Goal: Transaction & Acquisition: Book appointment/travel/reservation

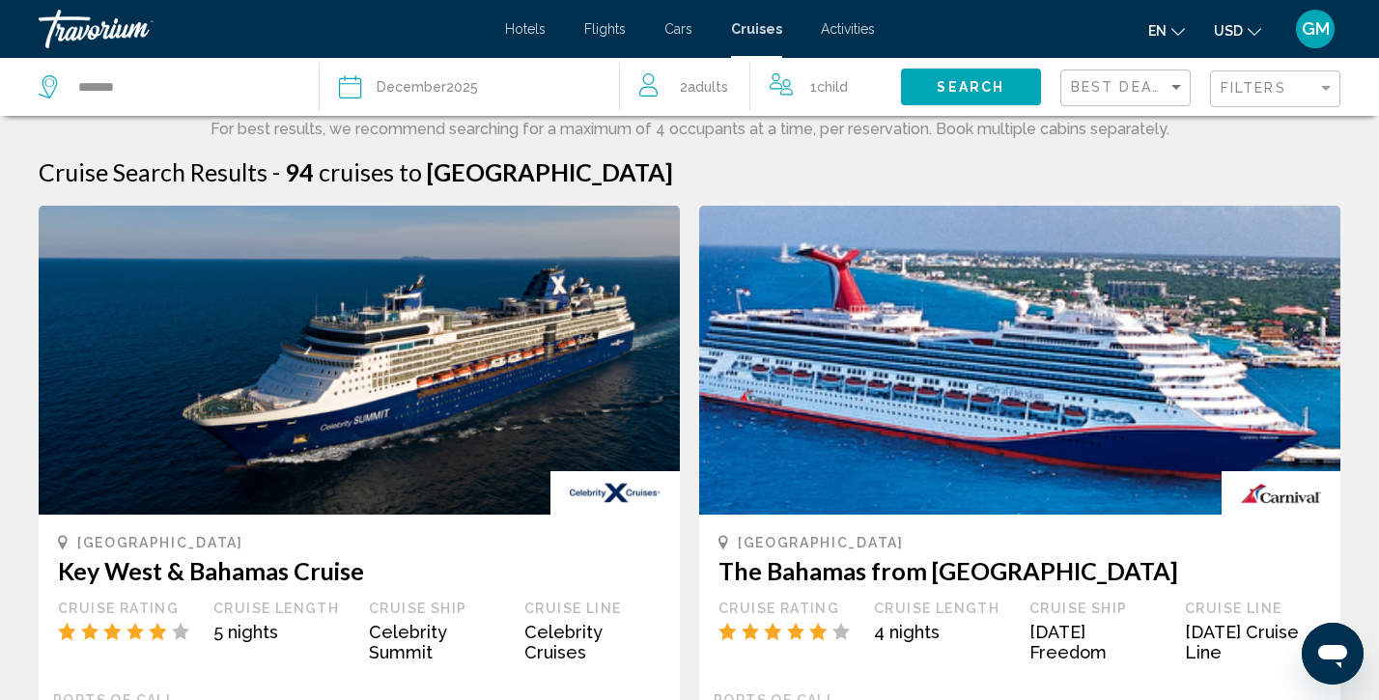
click at [48, 81] on icon "Search widget" at bounding box center [50, 86] width 23 height 23
click at [79, 84] on input "*******" at bounding box center [182, 86] width 213 height 29
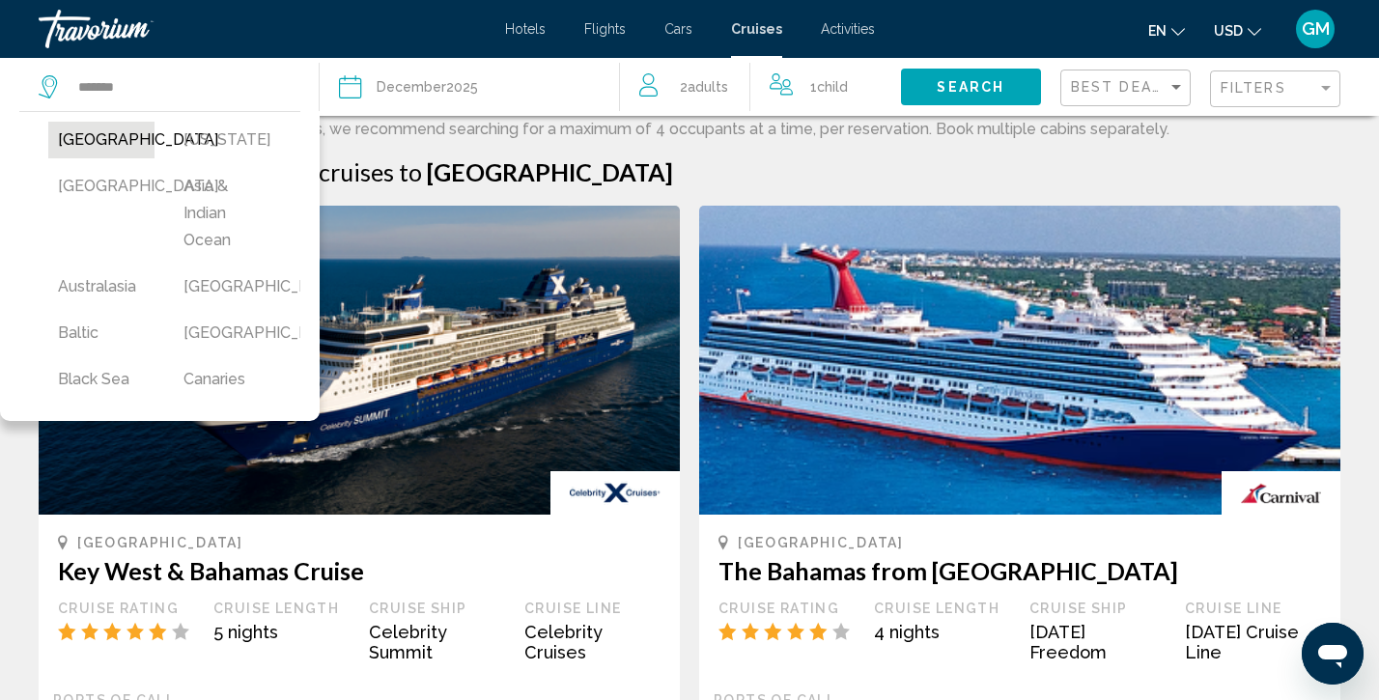
click at [99, 142] on button "[GEOGRAPHIC_DATA]" at bounding box center [101, 140] width 106 height 37
type input "******"
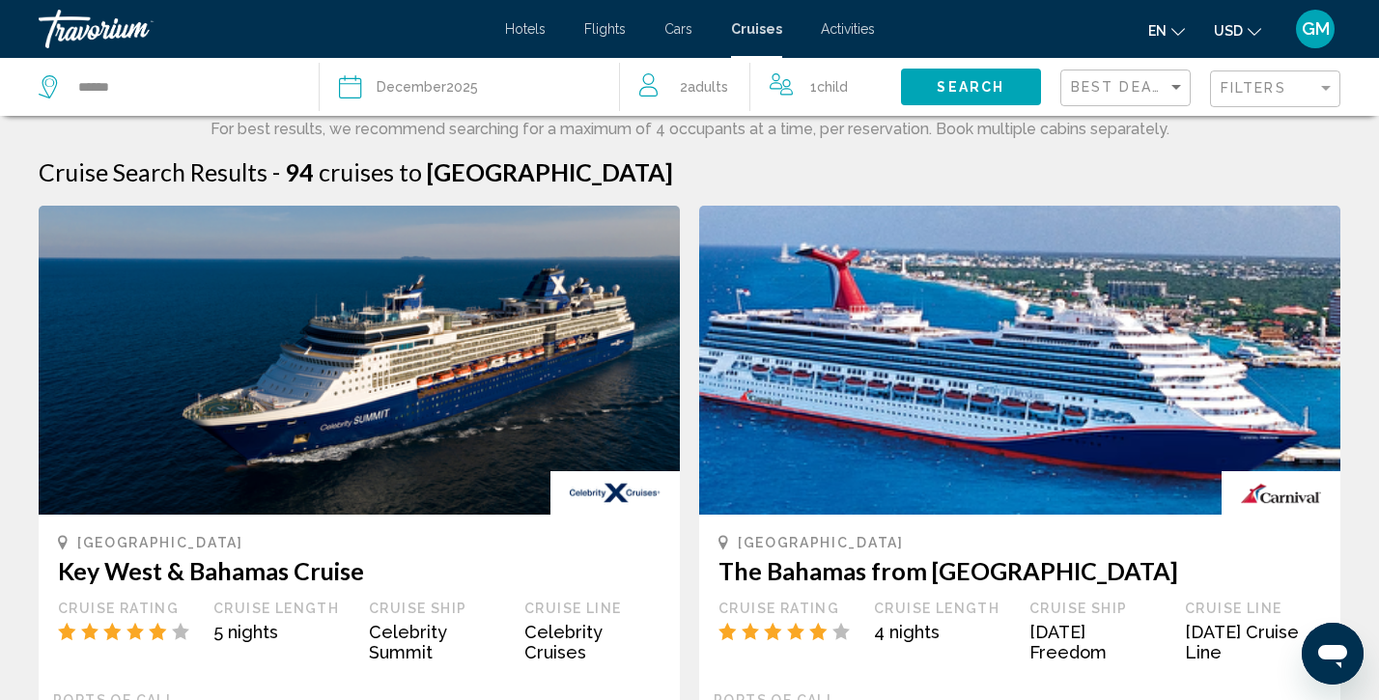
click at [991, 90] on span "Search" at bounding box center [971, 87] width 68 height 15
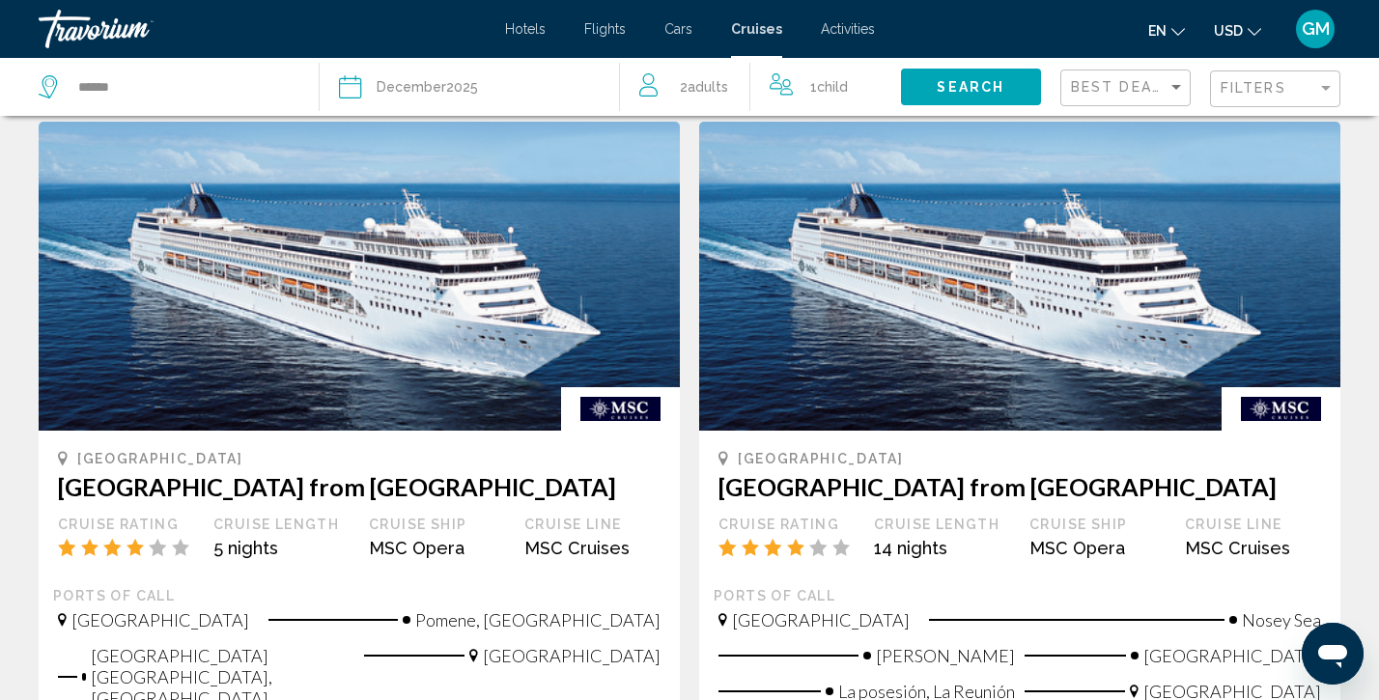
scroll to position [771, 0]
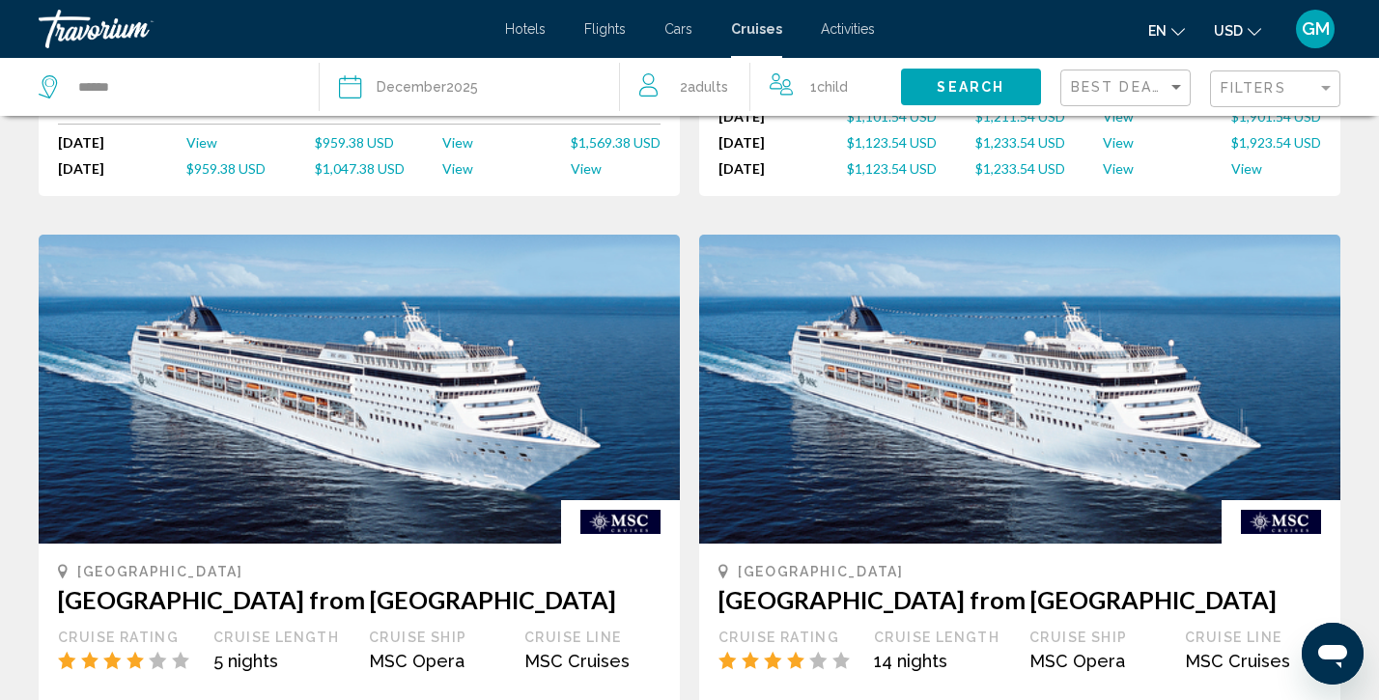
click at [456, 81] on div "[DATE]" at bounding box center [427, 86] width 101 height 27
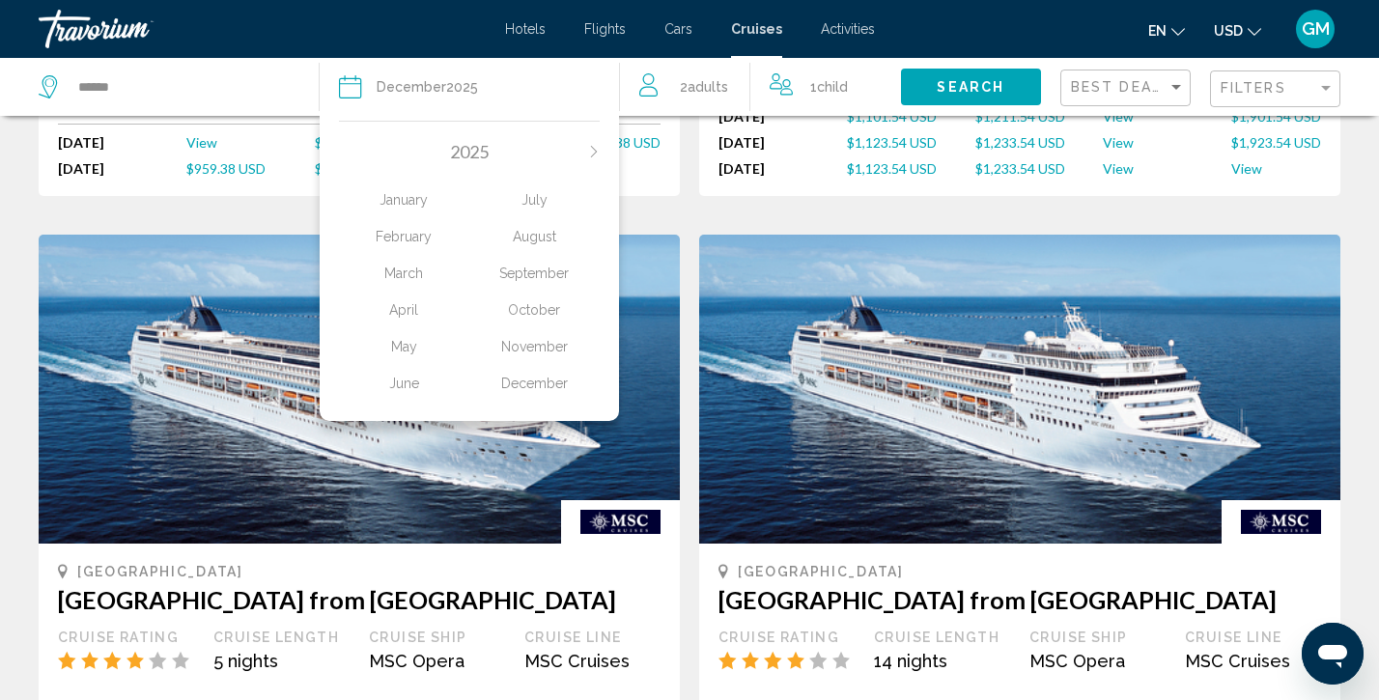
click at [541, 358] on div "November" at bounding box center [534, 346] width 130 height 35
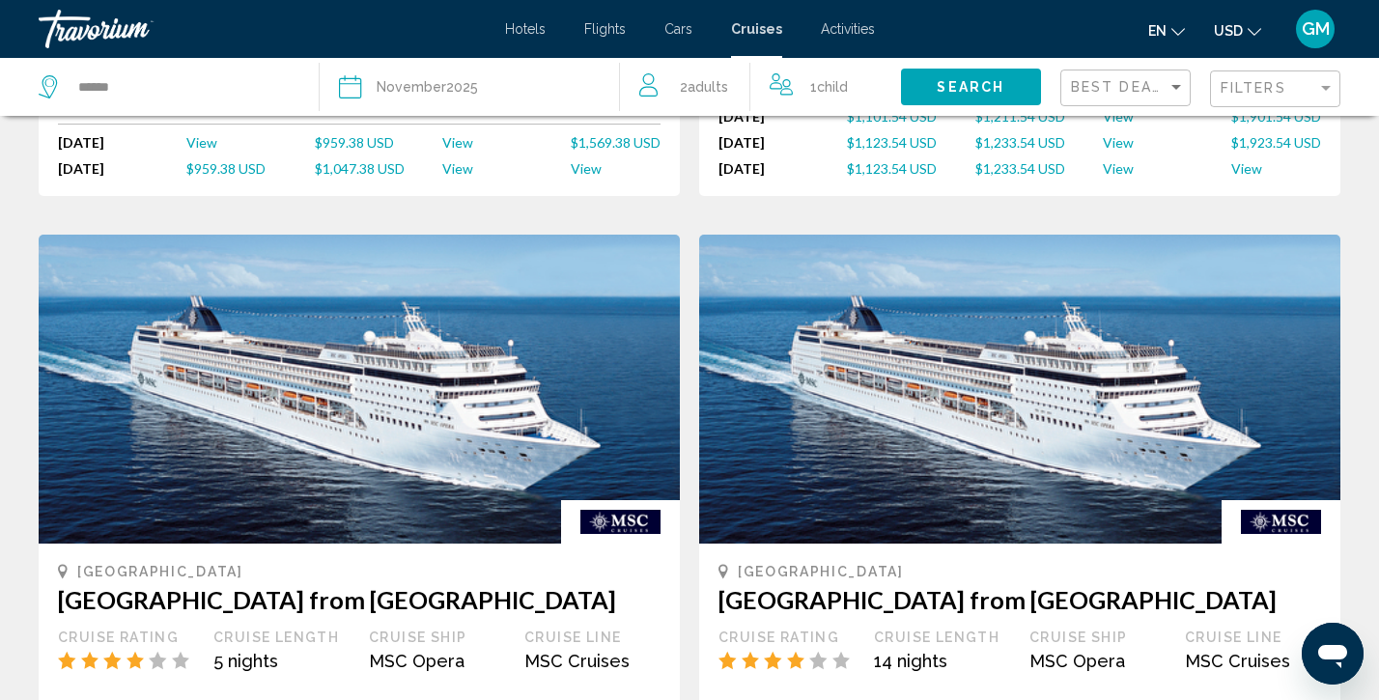
click at [980, 84] on span "Search" at bounding box center [971, 87] width 68 height 15
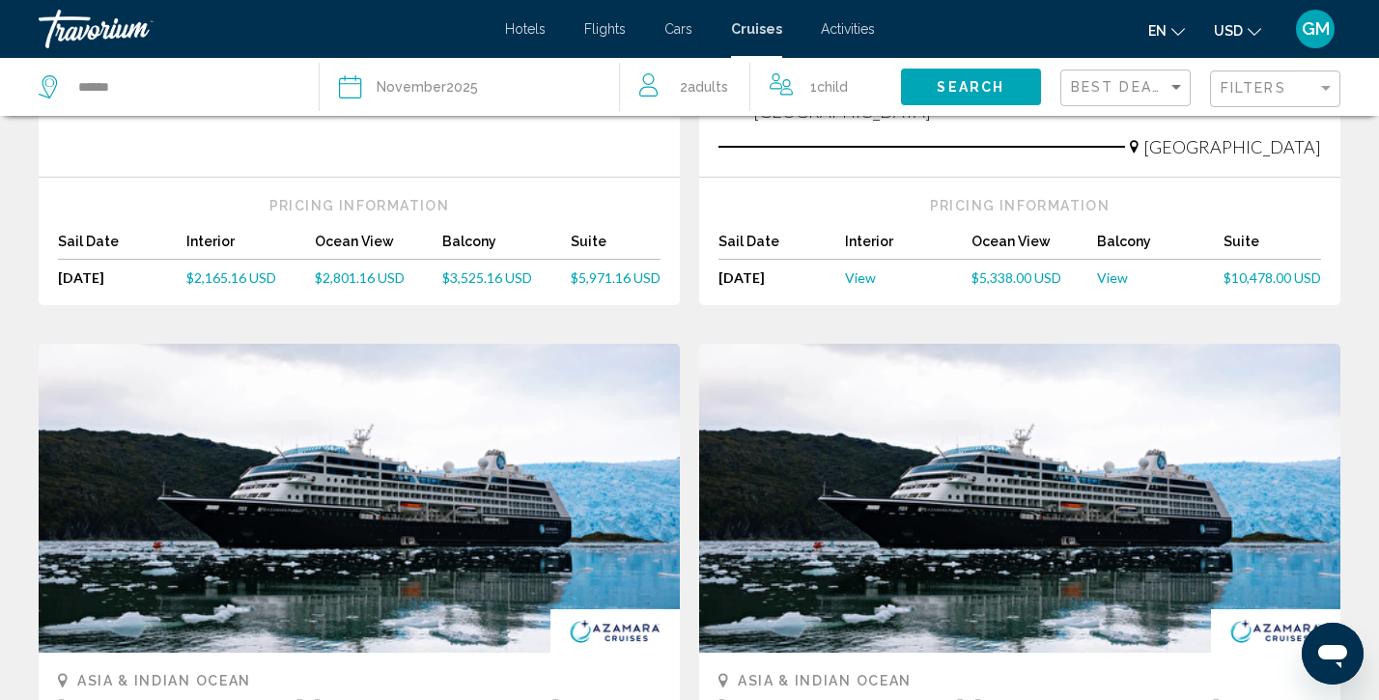
click at [718, 86] on span "Adults" at bounding box center [708, 86] width 41 height 15
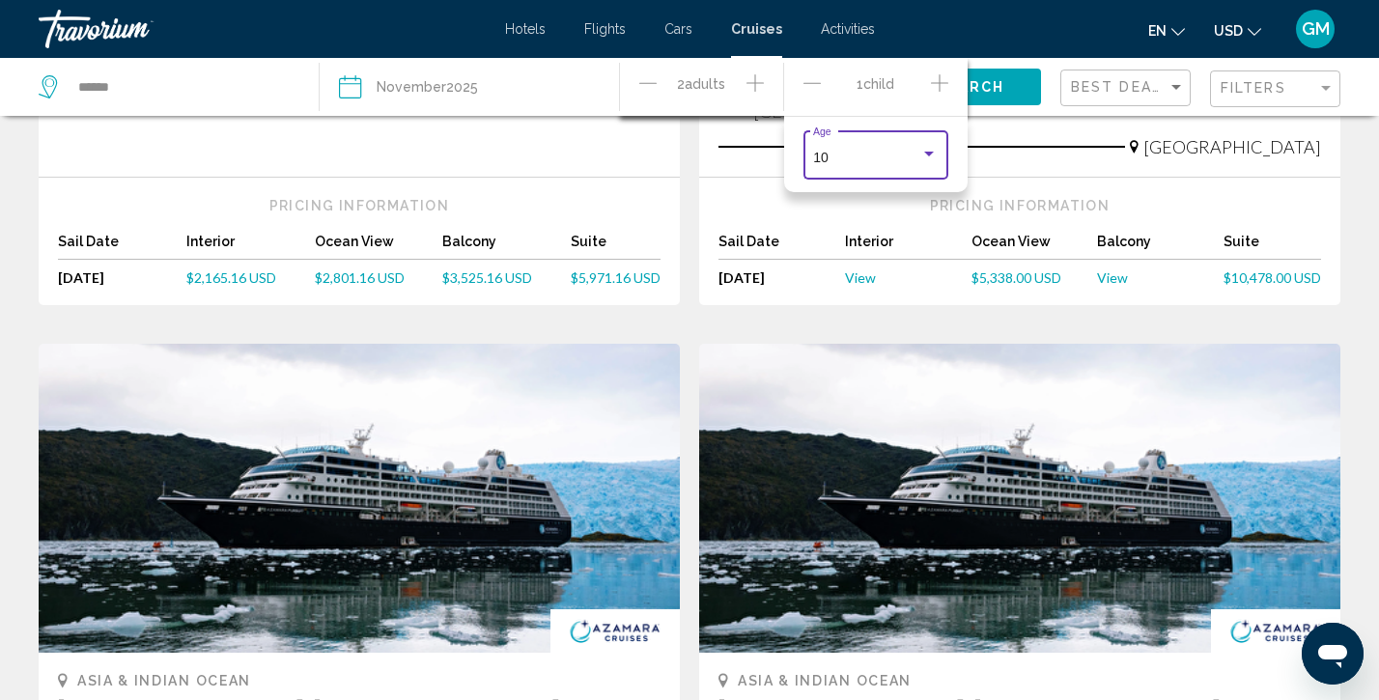
click at [933, 160] on div "Travelers: 2 adults, 1 child" at bounding box center [929, 154] width 17 height 15
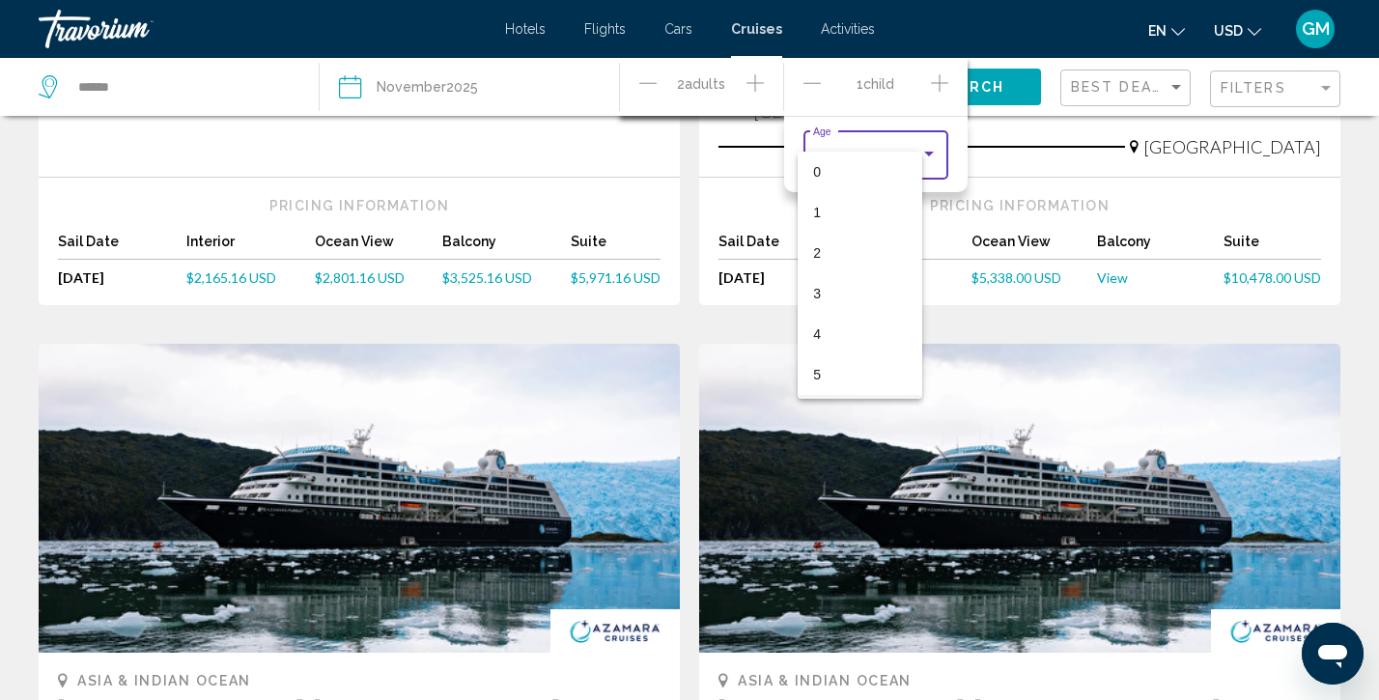
scroll to position [240, 0]
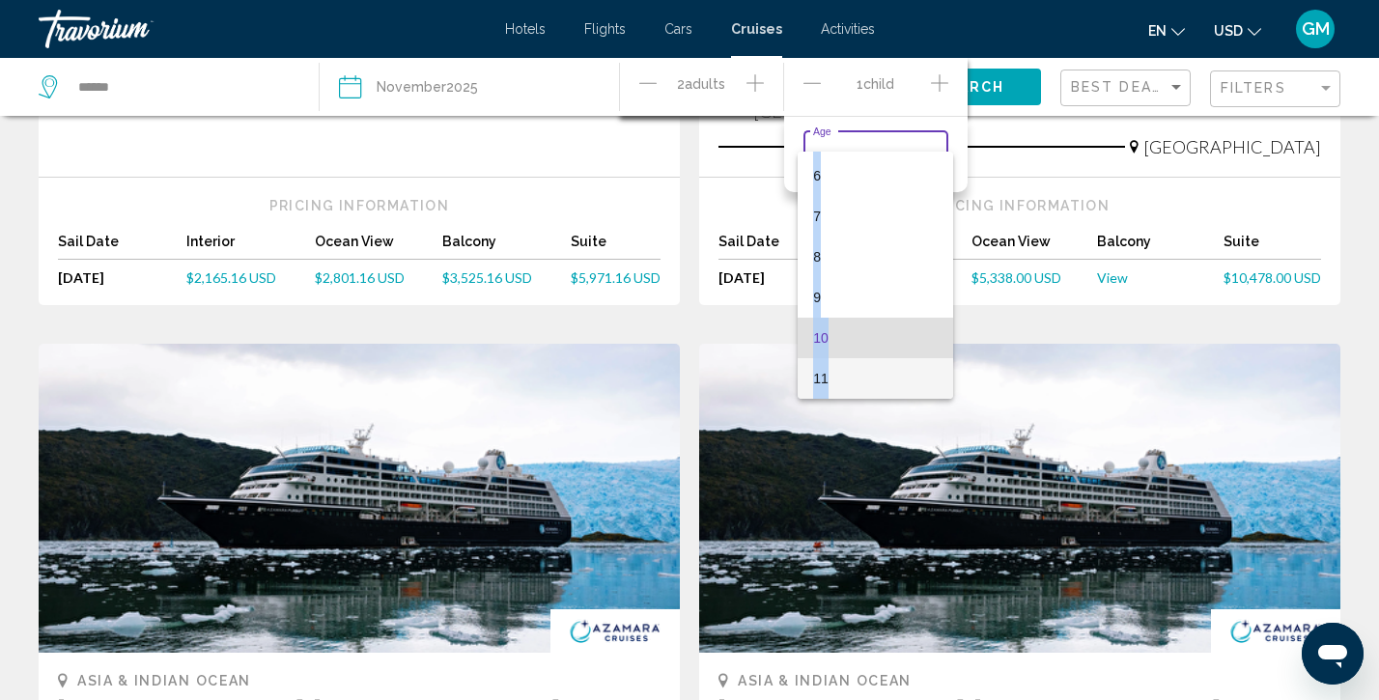
drag, startPoint x: 860, startPoint y: 379, endPoint x: 897, endPoint y: 371, distance: 38.5
click at [898, 435] on div "0 1 2 3 4 5 6 7 8 9 10 11" at bounding box center [689, 350] width 1379 height 700
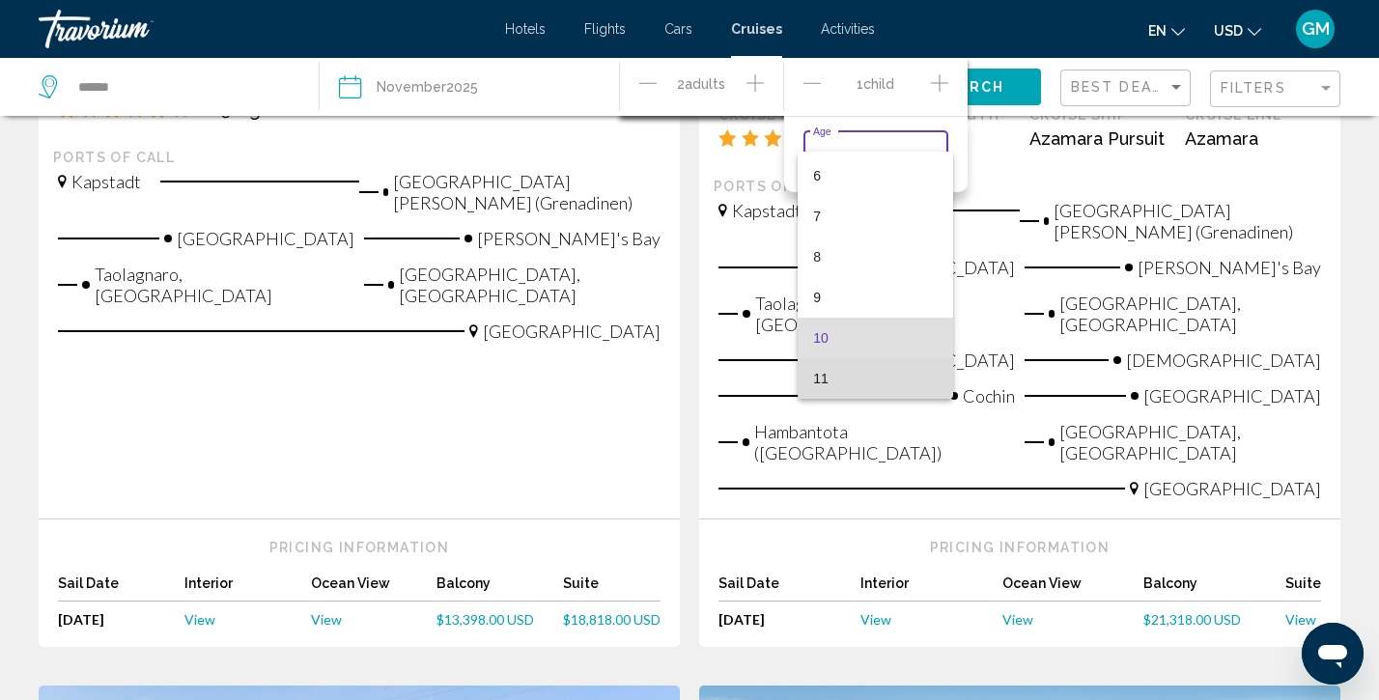
click at [840, 387] on span "11" at bounding box center [875, 378] width 125 height 41
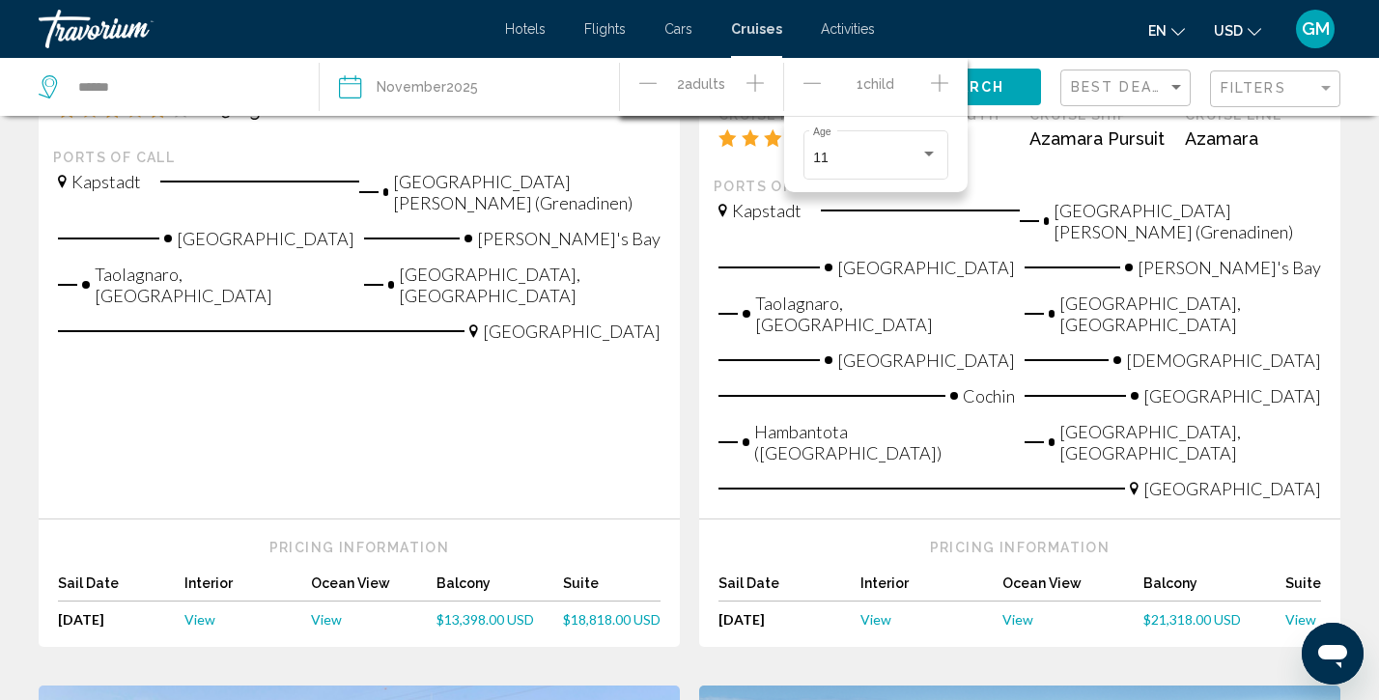
click at [941, 81] on icon "Increment children" at bounding box center [939, 82] width 17 height 23
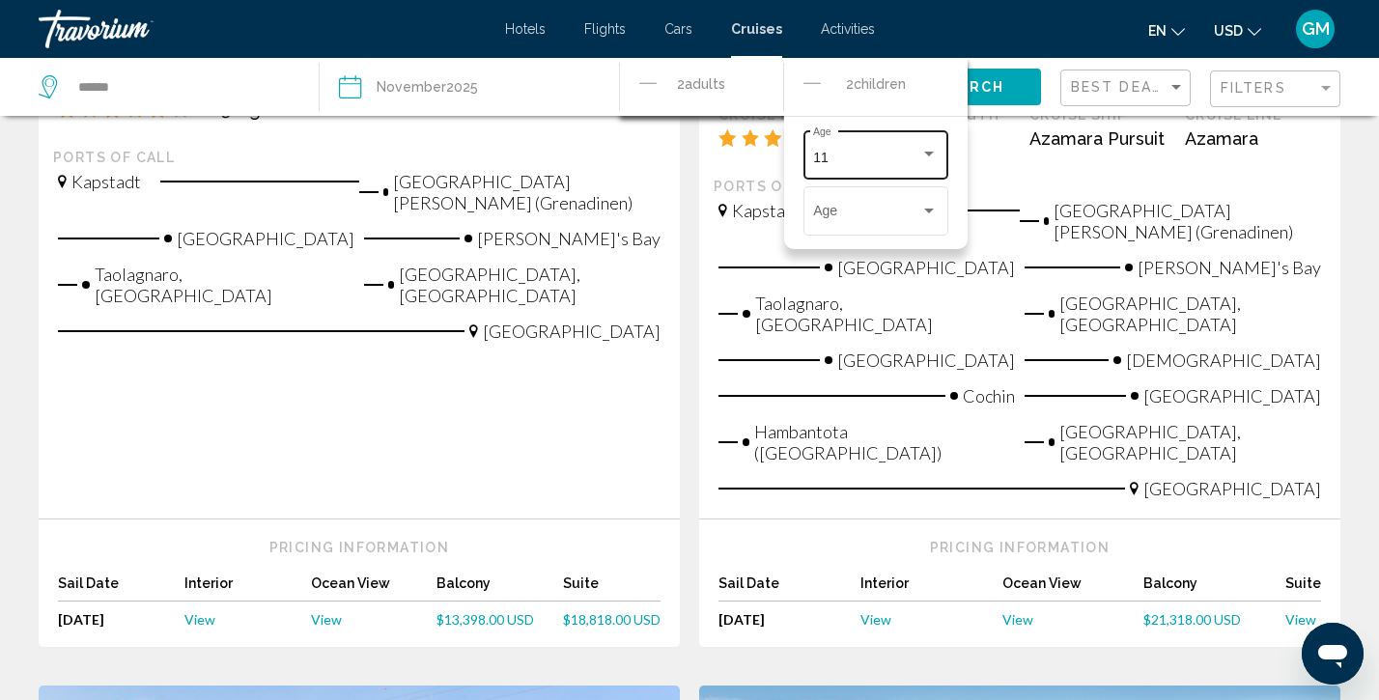
click at [932, 154] on div "Travelers: 2 adults, 2 children" at bounding box center [929, 154] width 10 height 5
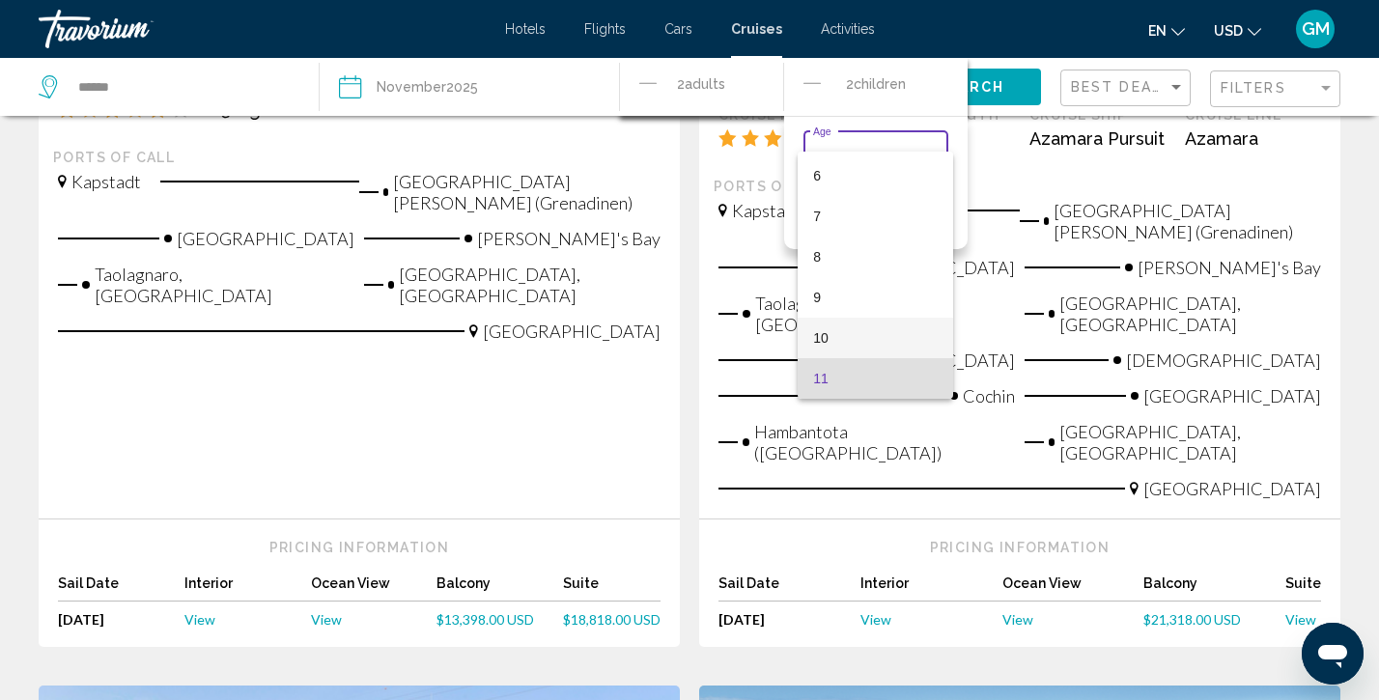
click at [827, 336] on span "10" at bounding box center [875, 338] width 125 height 41
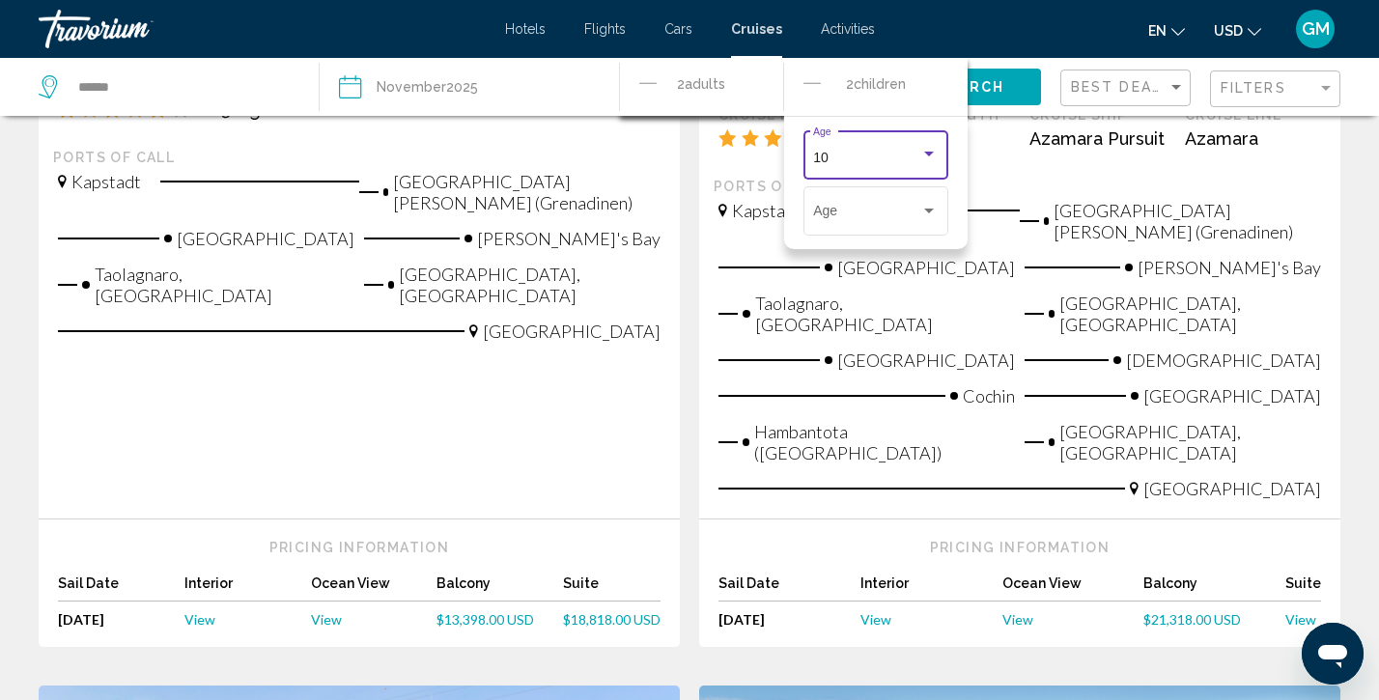
click at [810, 77] on icon "Decrement children" at bounding box center [812, 82] width 17 height 23
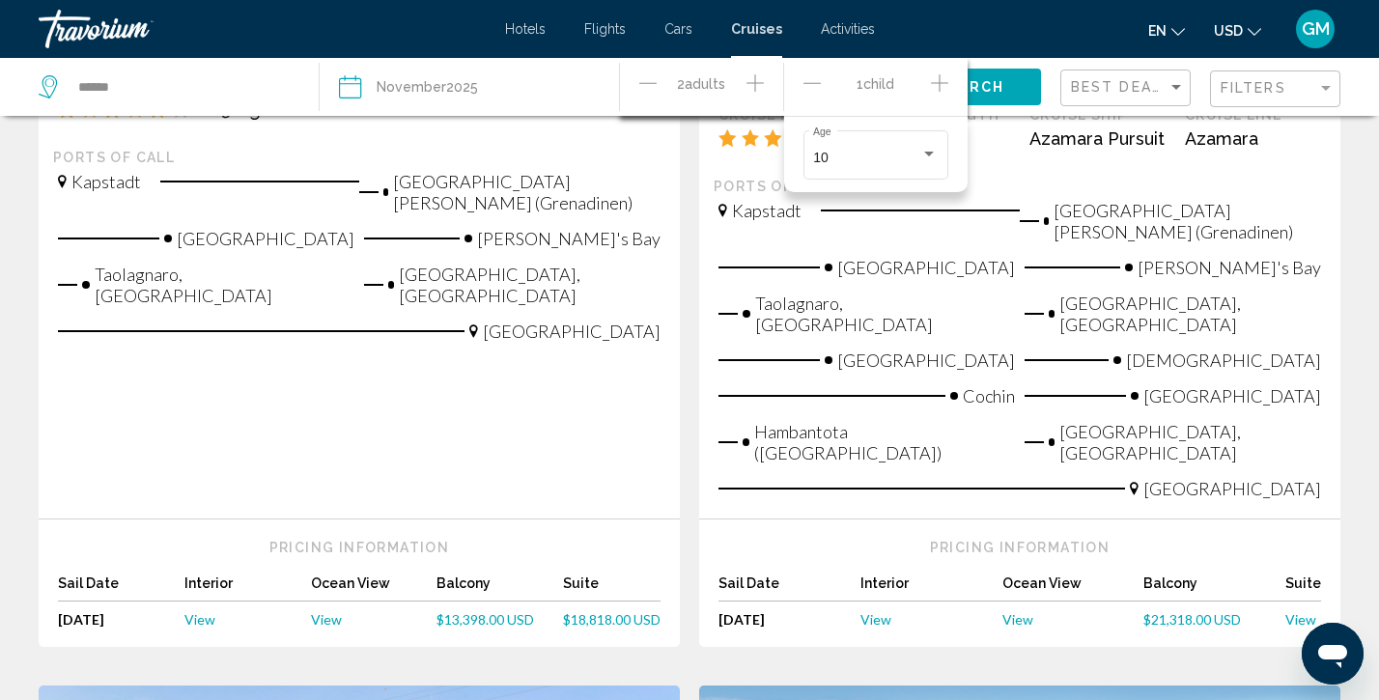
click at [757, 86] on icon "Increment adults" at bounding box center [755, 82] width 17 height 23
click at [644, 82] on icon "Decrement adults" at bounding box center [647, 82] width 17 height 1
click at [1019, 86] on button "Search" at bounding box center [971, 87] width 140 height 36
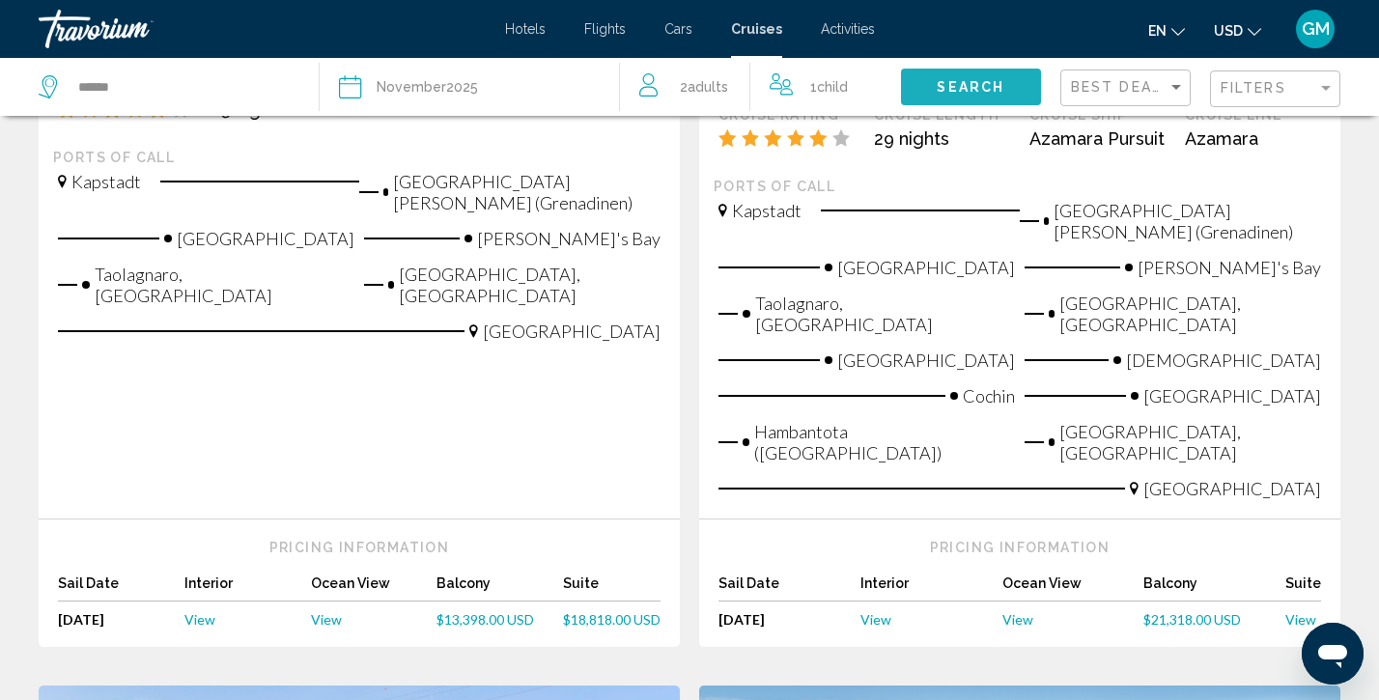
click at [1019, 86] on button "Search" at bounding box center [971, 87] width 140 height 36
click at [961, 82] on span "Search" at bounding box center [971, 87] width 68 height 15
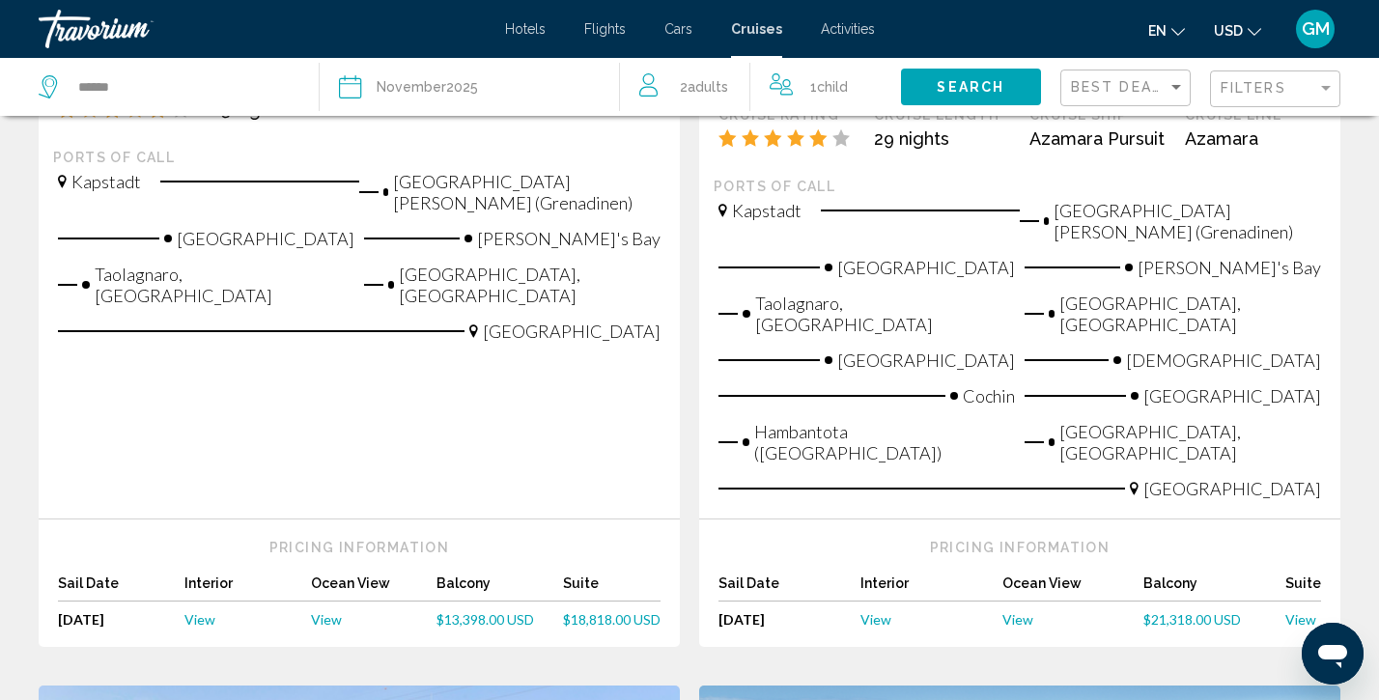
click at [691, 374] on app-cruises-search-item "Asia & [GEOGRAPHIC_DATA], [GEOGRAPHIC_DATA] & [GEOGRAPHIC_DATA] cruise: [GEOGRA…" at bounding box center [1020, 150] width 661 height 993
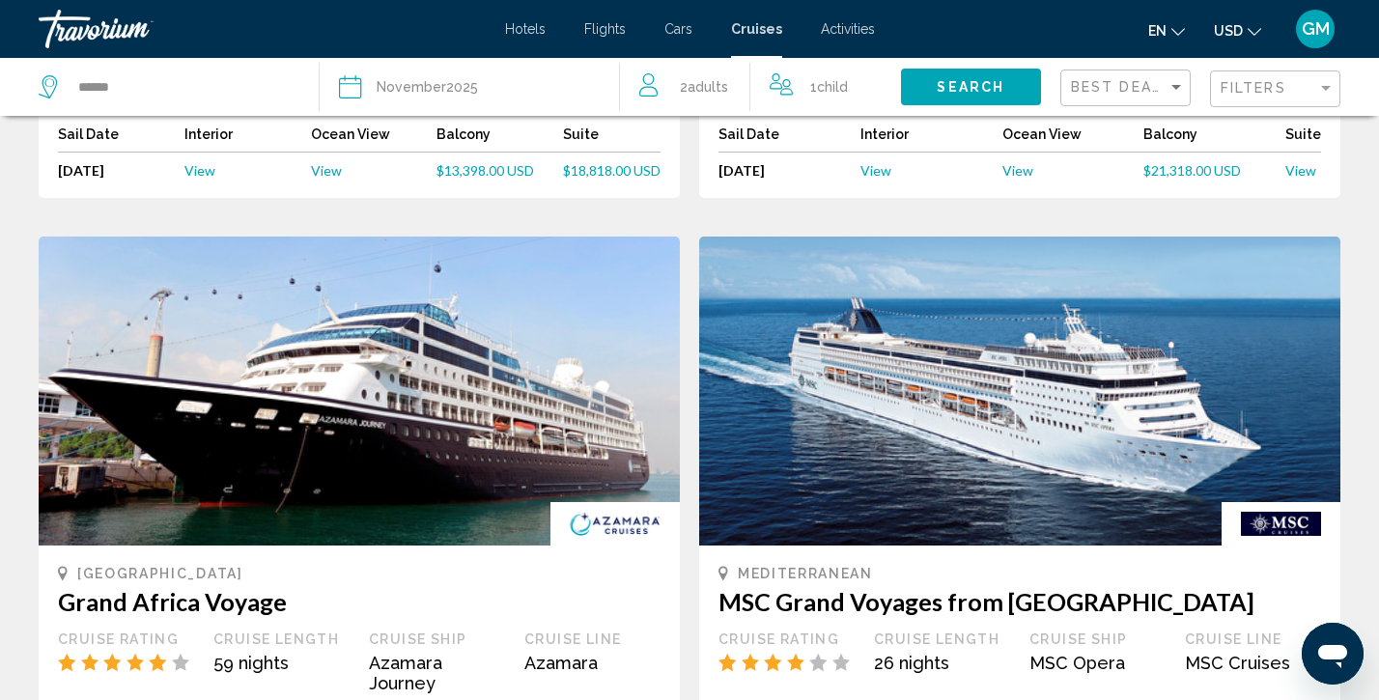
scroll to position [1900, 0]
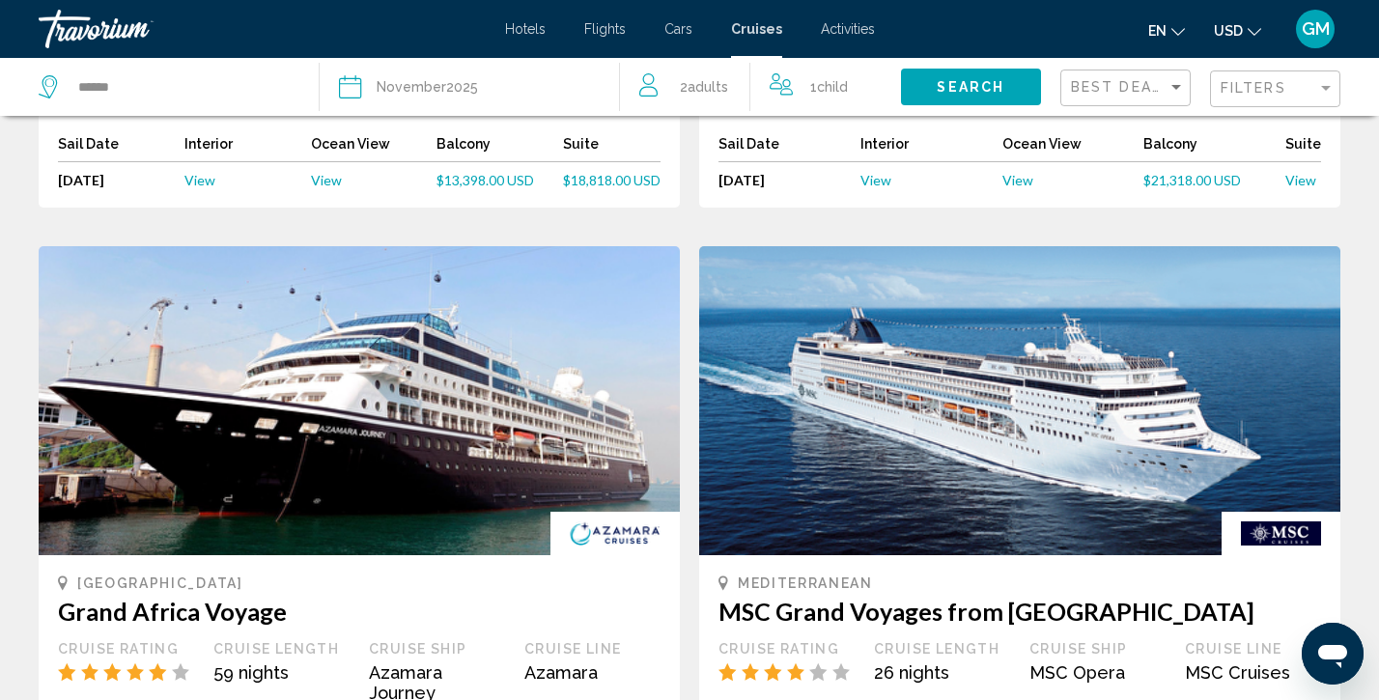
click at [401, 286] on img "Main content" at bounding box center [359, 400] width 641 height 309
click at [253, 663] on div "59 nights" at bounding box center [281, 673] width 136 height 20
click at [609, 597] on h3 "Grand Africa Voyage" at bounding box center [359, 611] width 603 height 29
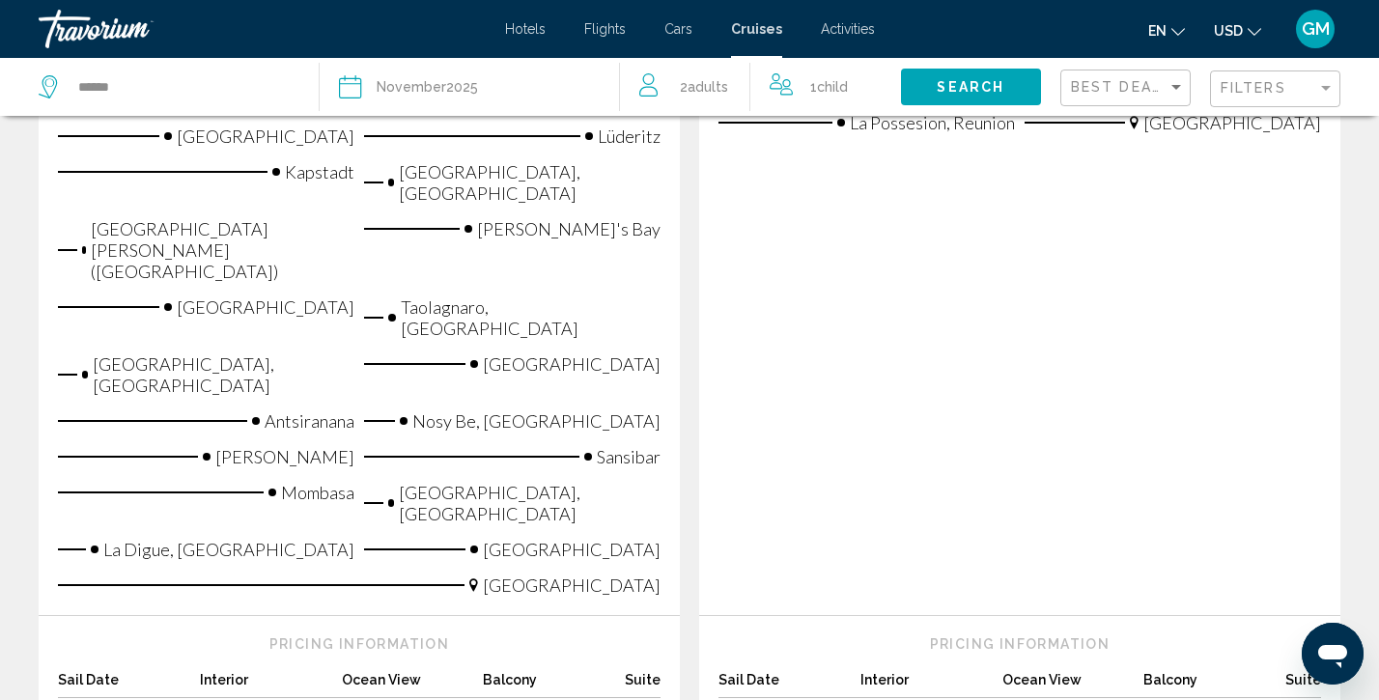
scroll to position [2772, 0]
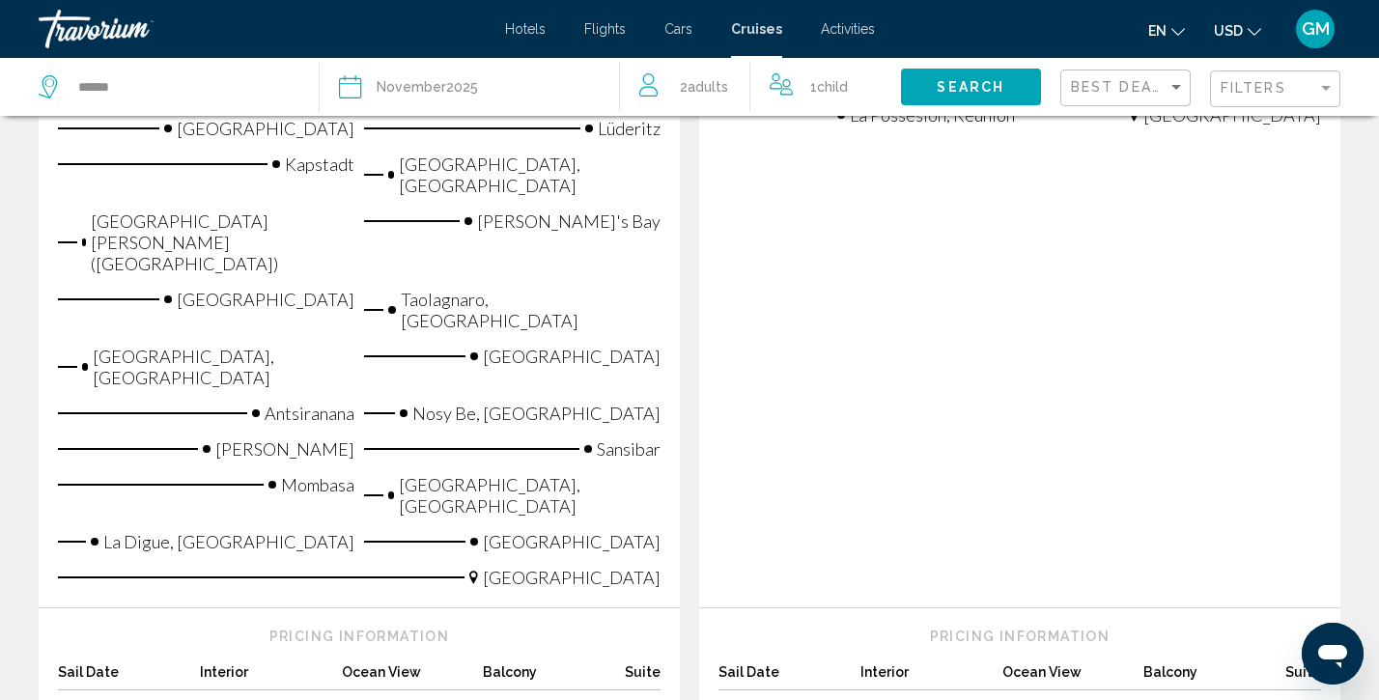
click at [357, 699] on span "View" at bounding box center [357, 708] width 31 height 16
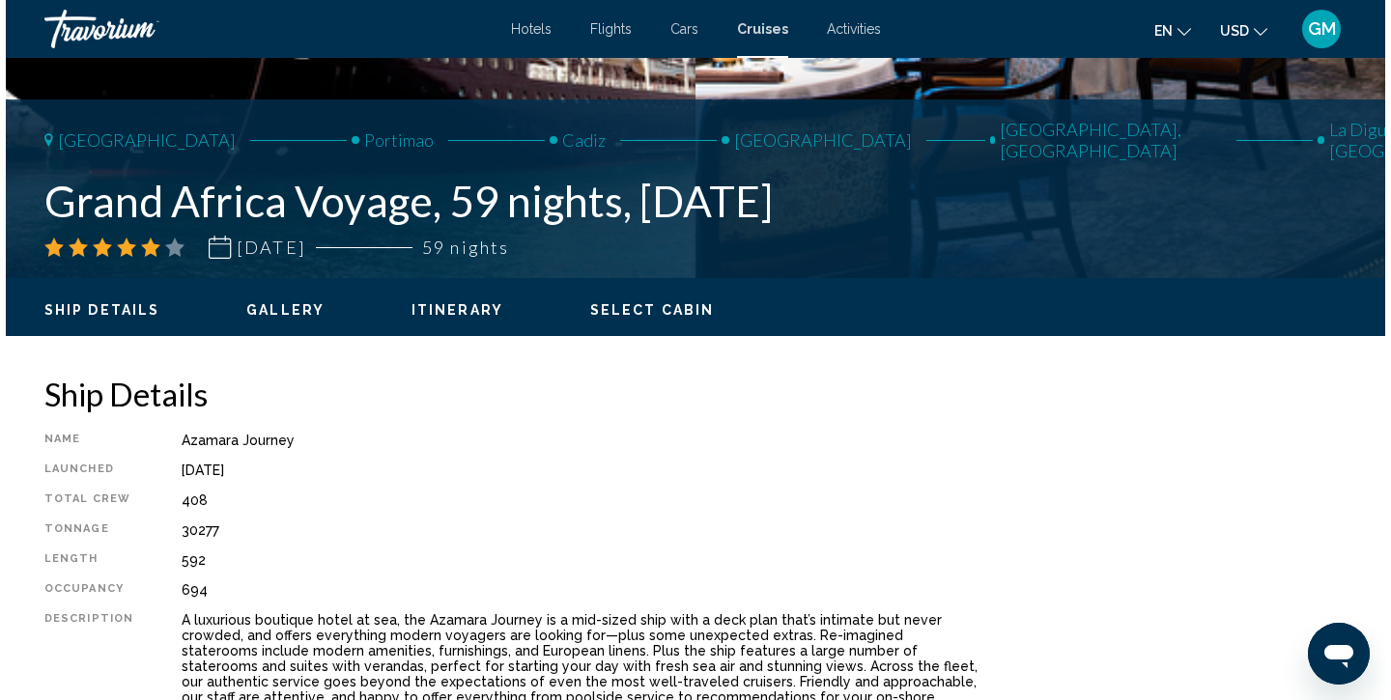
scroll to position [244, 0]
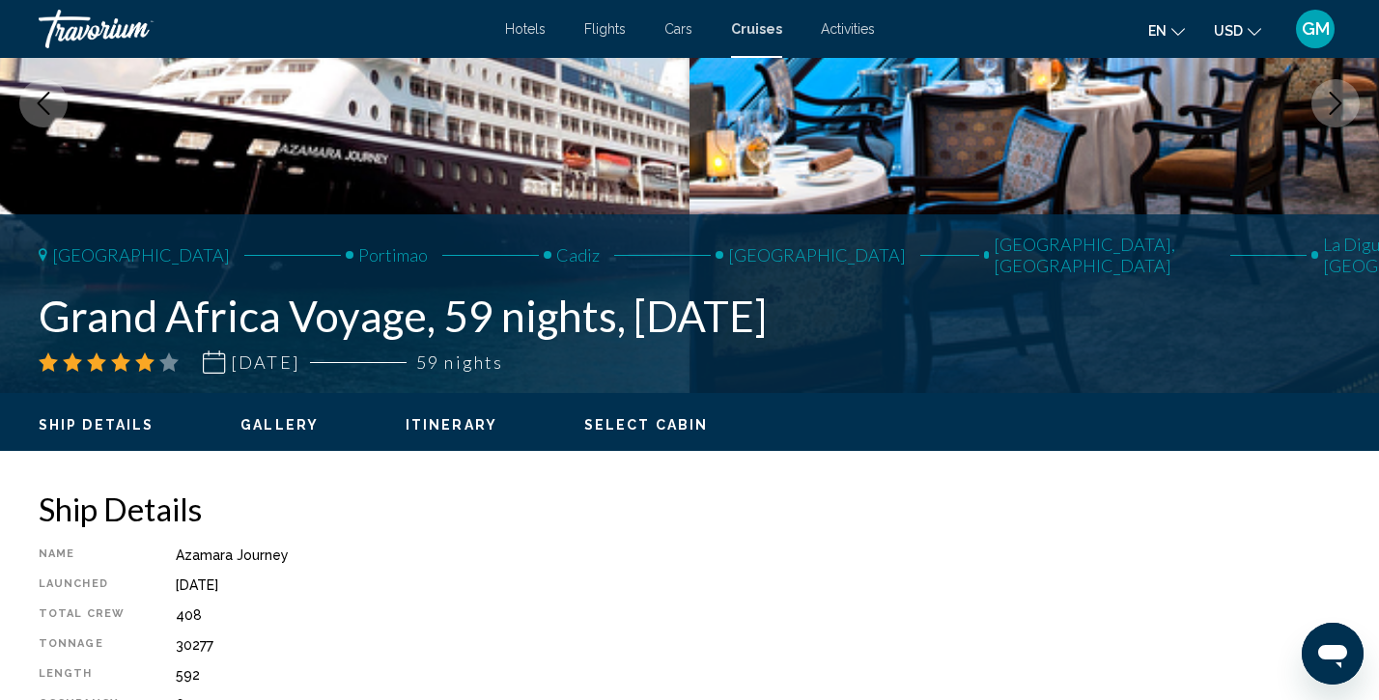
click at [1325, 92] on icon "Next image" at bounding box center [1335, 103] width 23 height 23
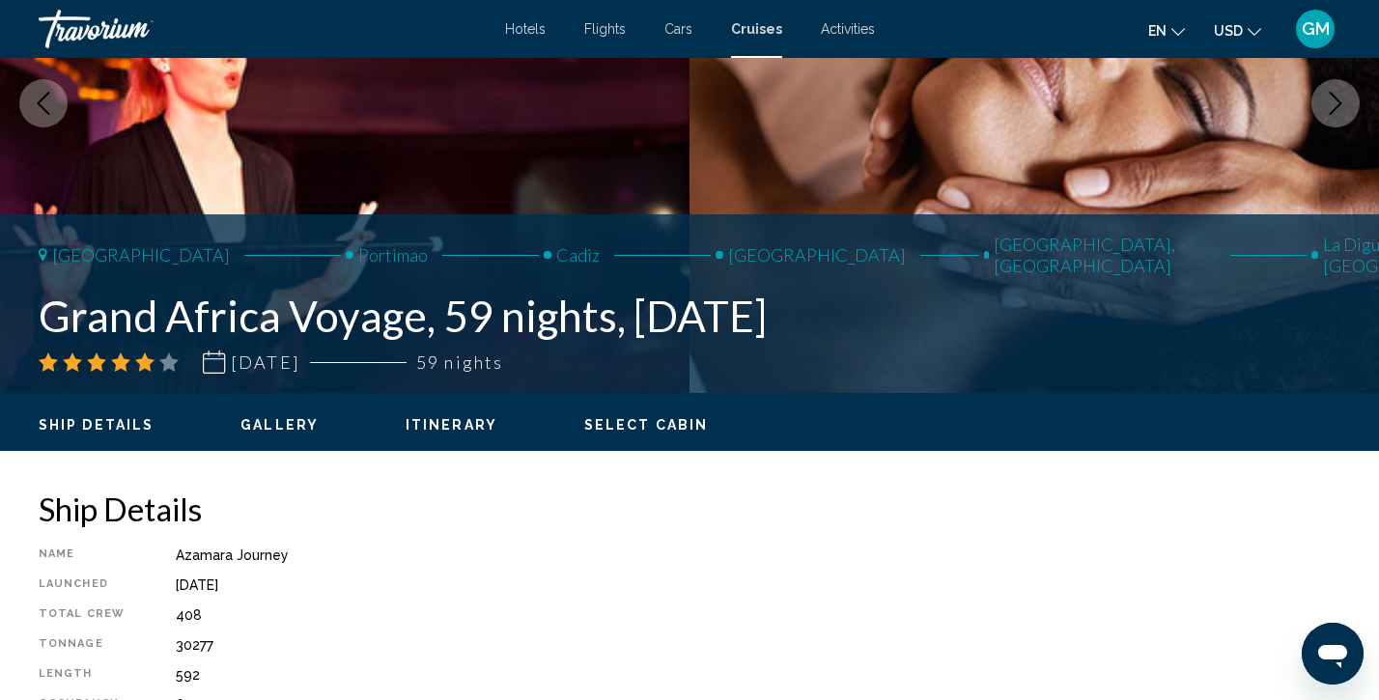
click at [1336, 99] on icon "Next image" at bounding box center [1335, 103] width 23 height 23
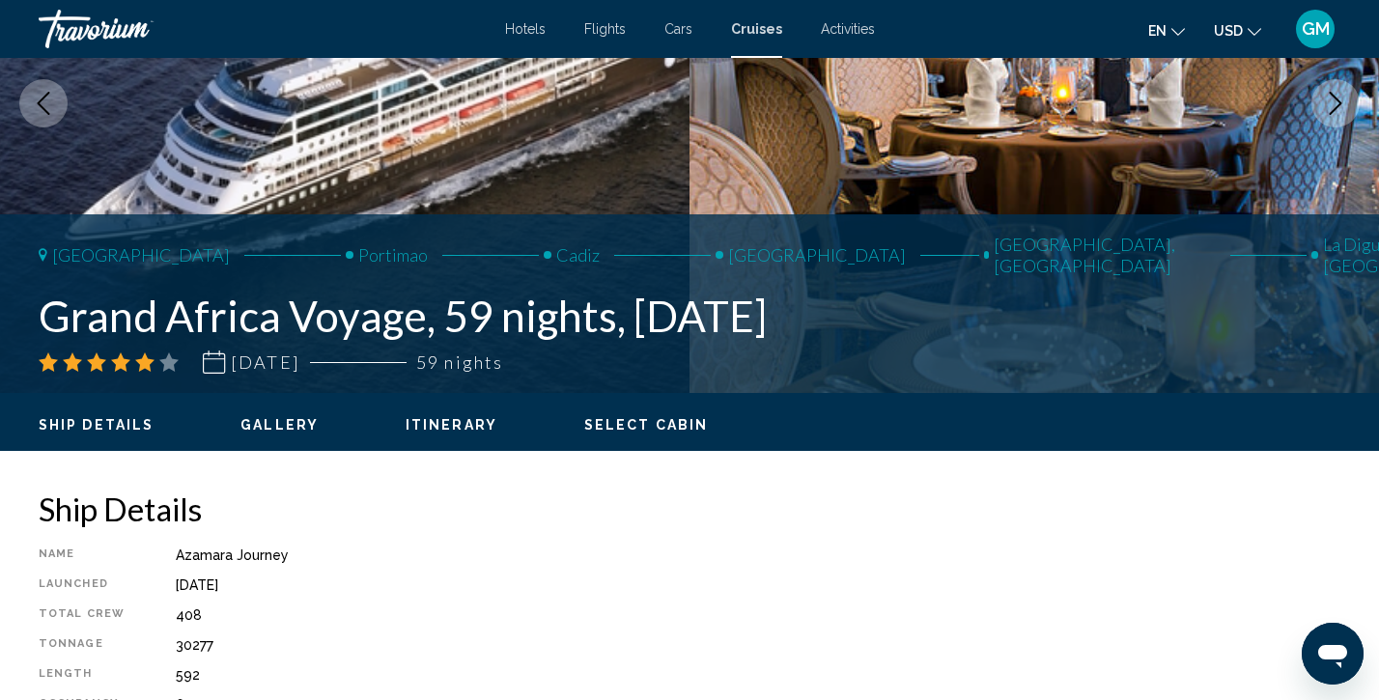
click at [1336, 99] on icon "Next image" at bounding box center [1335, 103] width 23 height 23
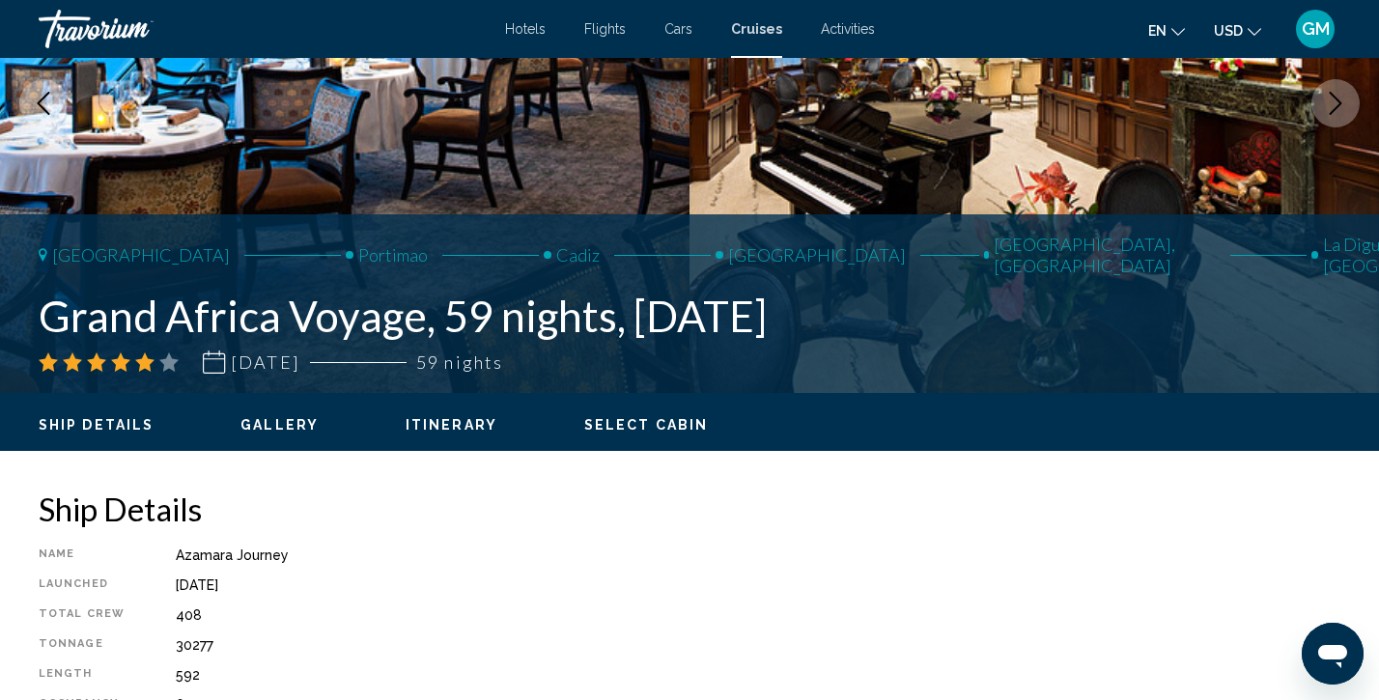
click at [1336, 99] on icon "Next image" at bounding box center [1335, 103] width 23 height 23
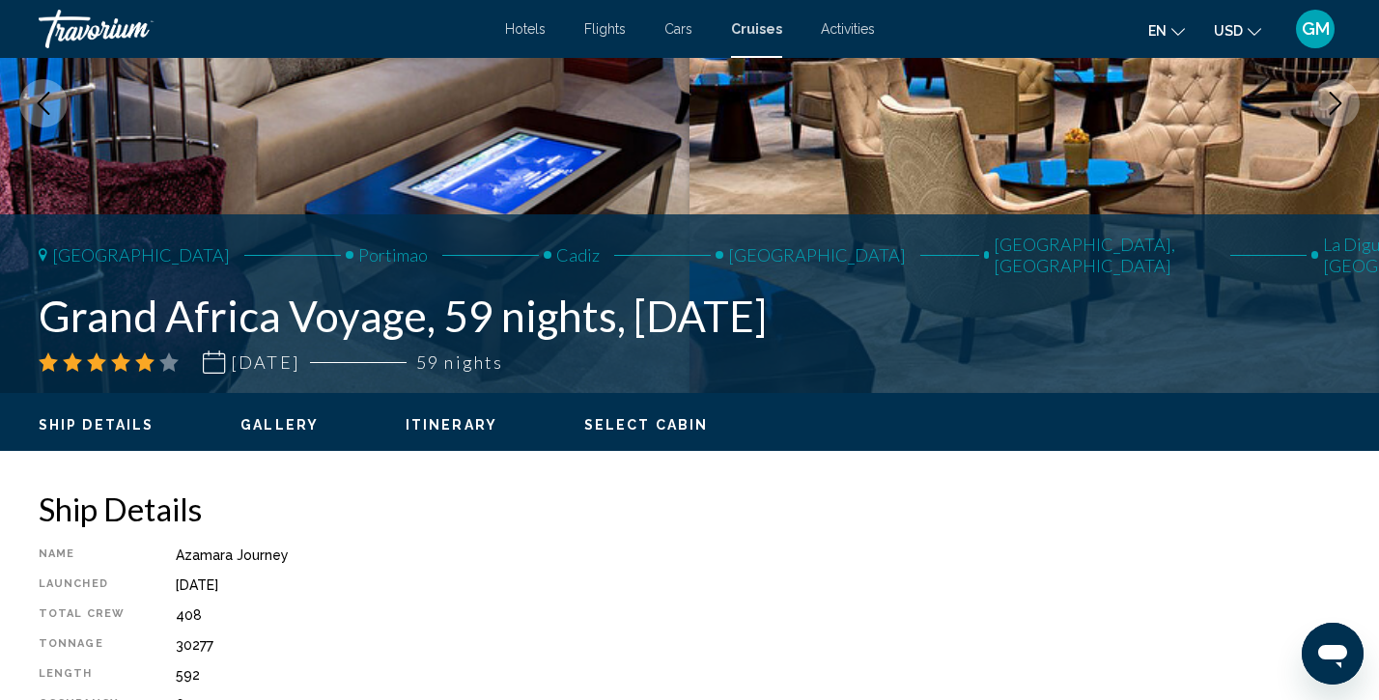
click at [1336, 99] on icon "Next image" at bounding box center [1335, 103] width 23 height 23
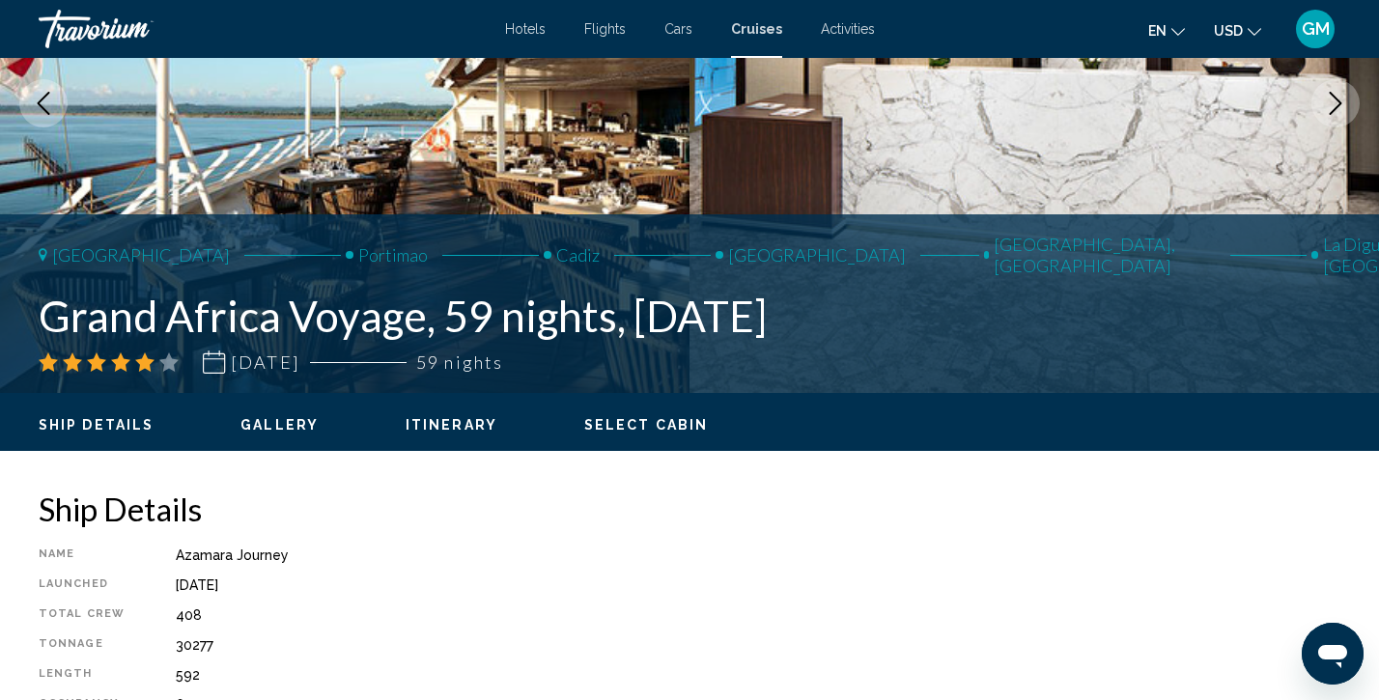
click at [1336, 99] on icon "Next image" at bounding box center [1335, 103] width 23 height 23
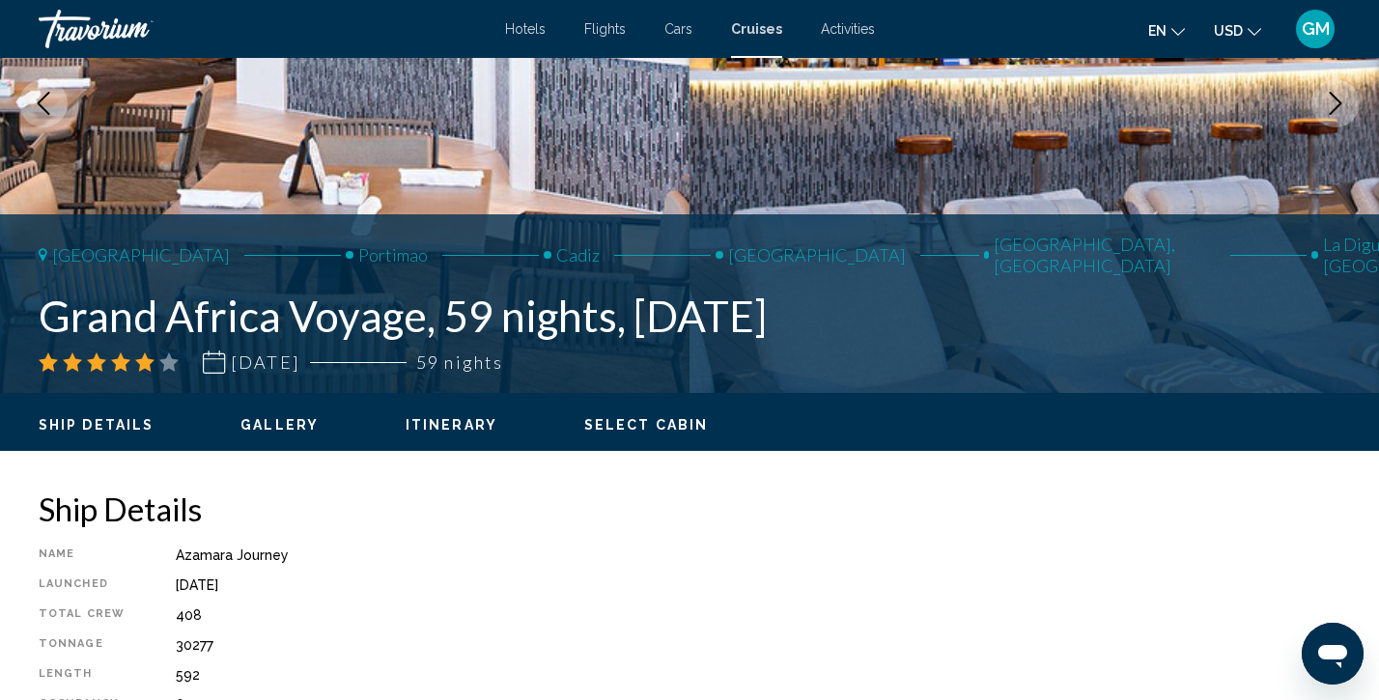
click at [1336, 99] on icon "Next image" at bounding box center [1335, 103] width 23 height 23
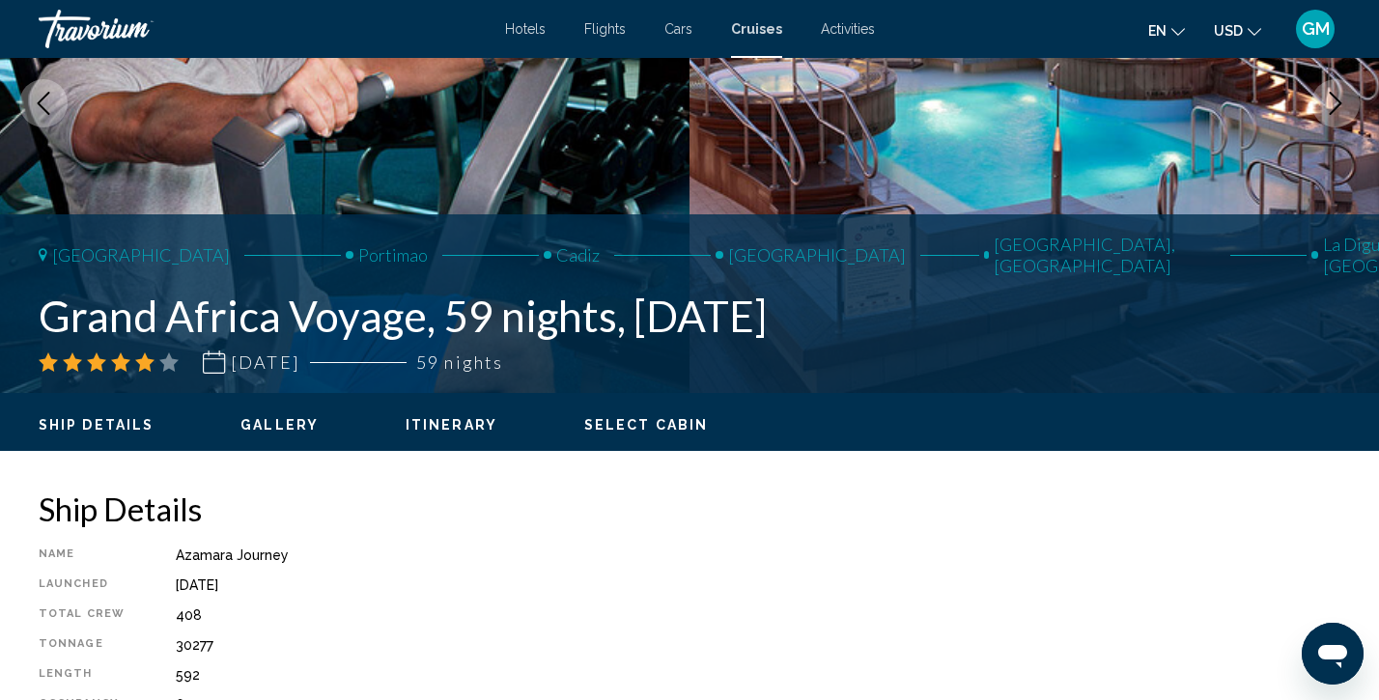
click at [1336, 99] on icon "Next image" at bounding box center [1335, 103] width 23 height 23
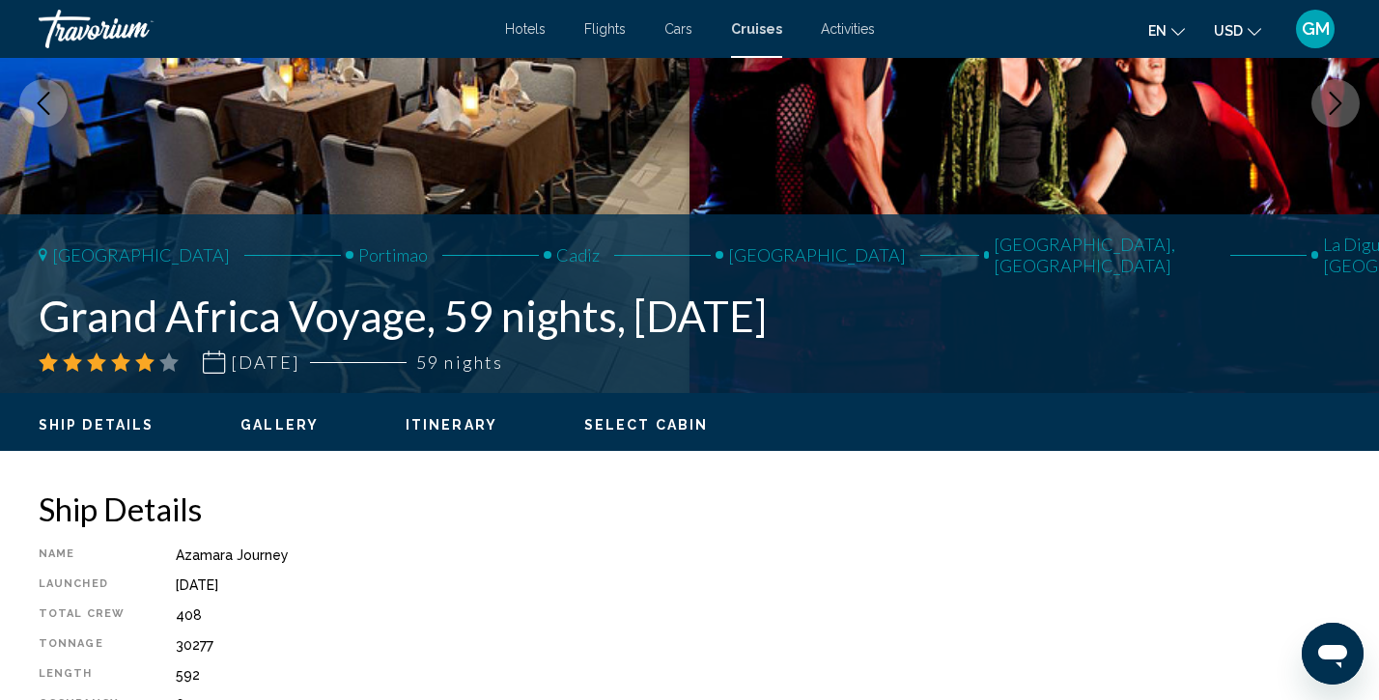
click at [1336, 99] on icon "Next image" at bounding box center [1335, 103] width 23 height 23
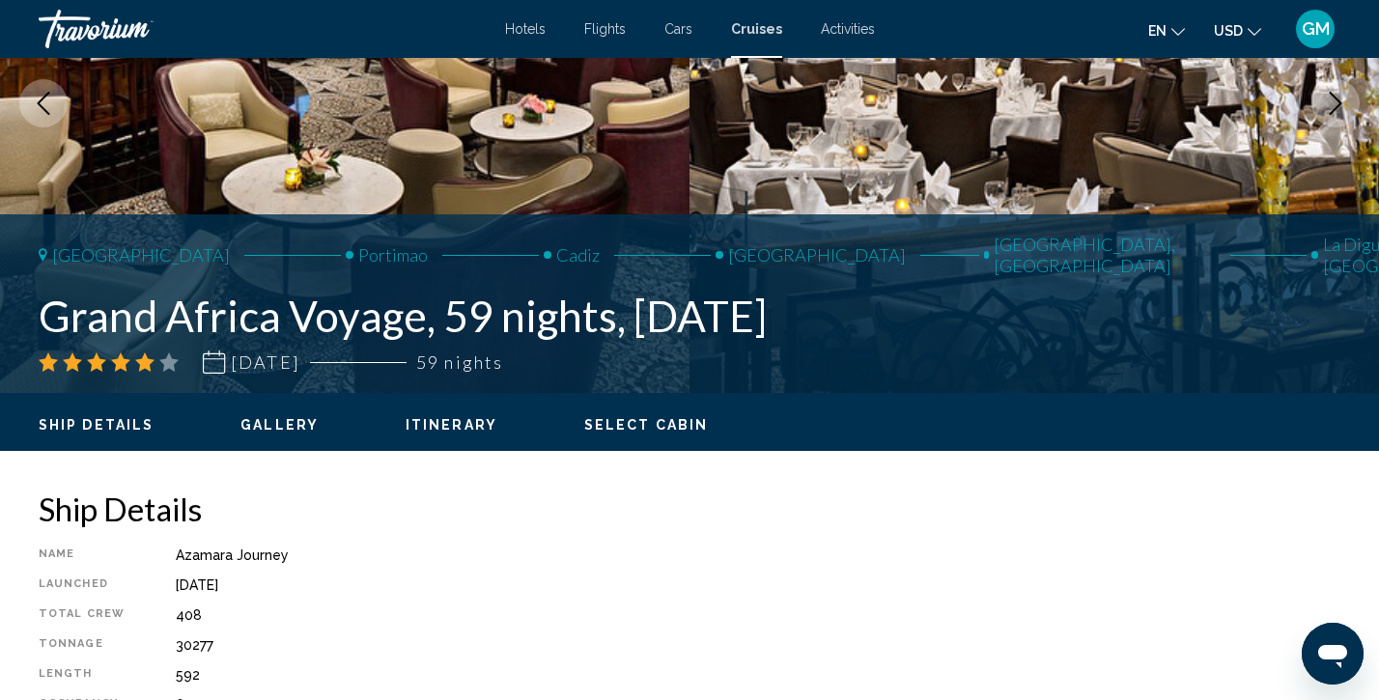
click at [1336, 99] on icon "Next image" at bounding box center [1335, 103] width 23 height 23
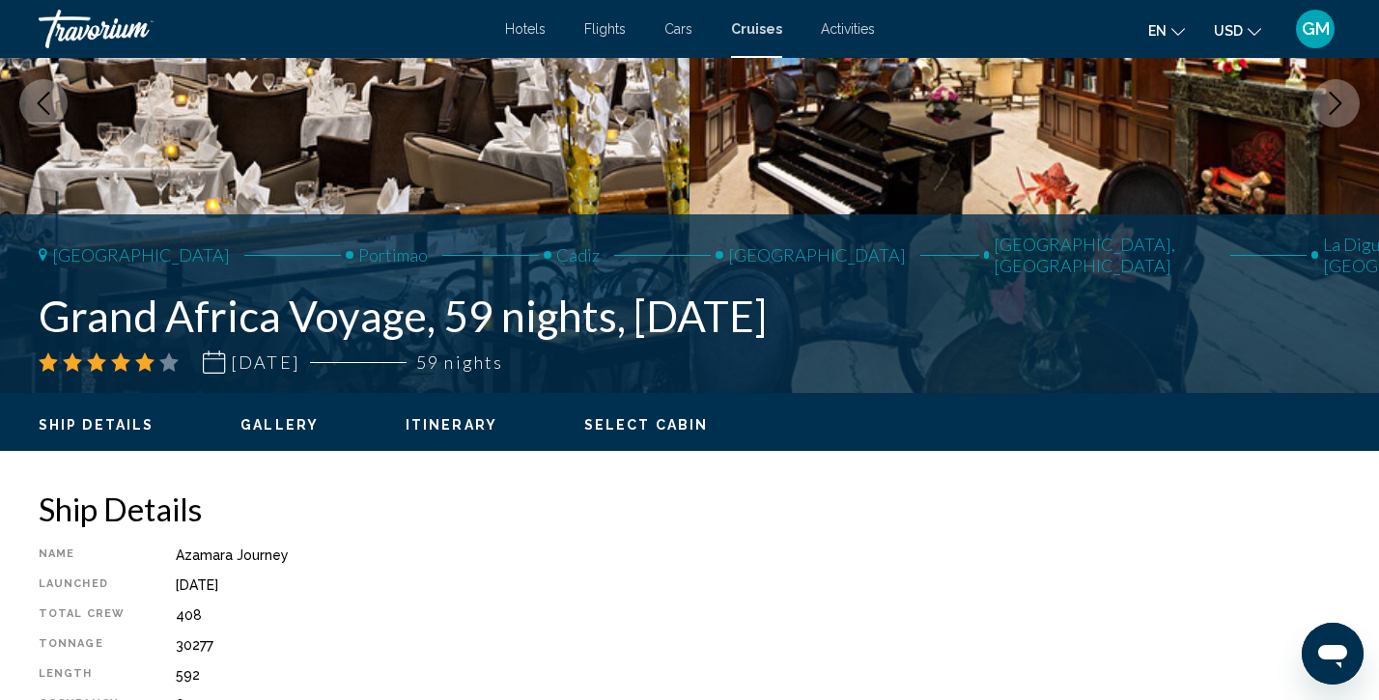
click at [1336, 99] on icon "Next image" at bounding box center [1335, 103] width 23 height 23
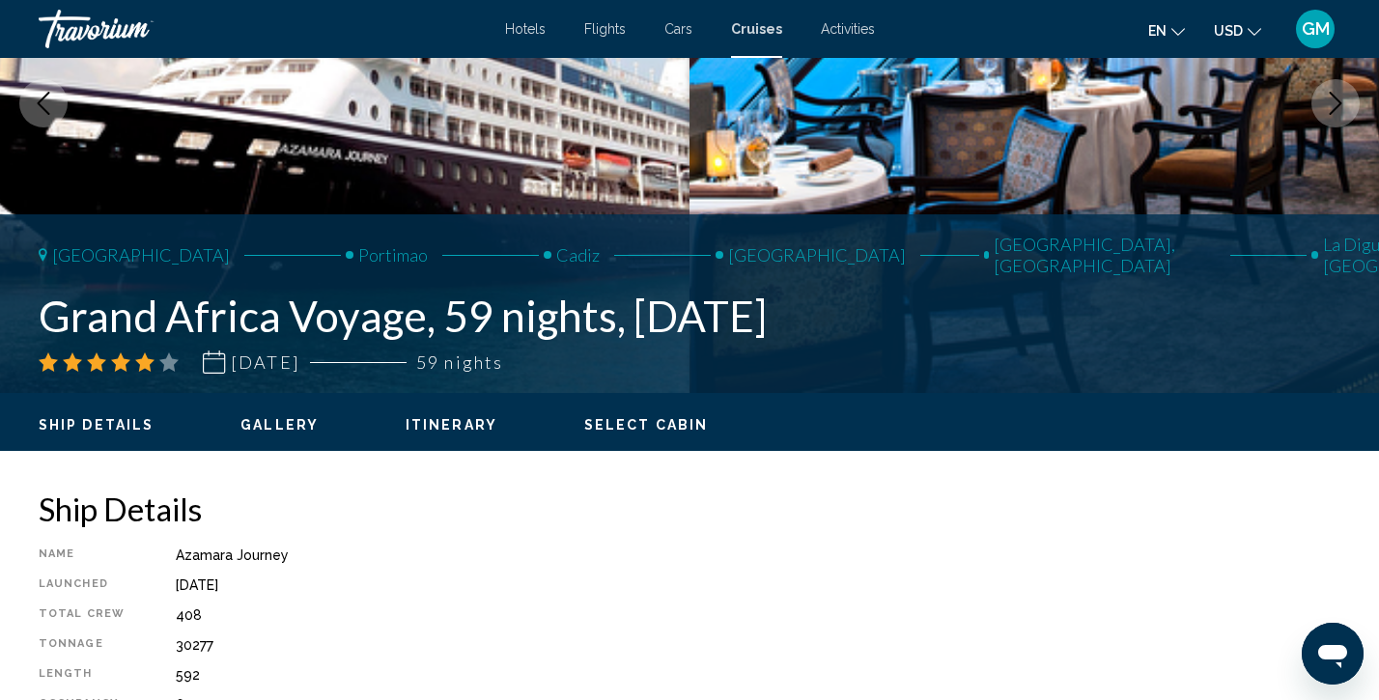
click at [1336, 99] on icon "Next image" at bounding box center [1335, 103] width 23 height 23
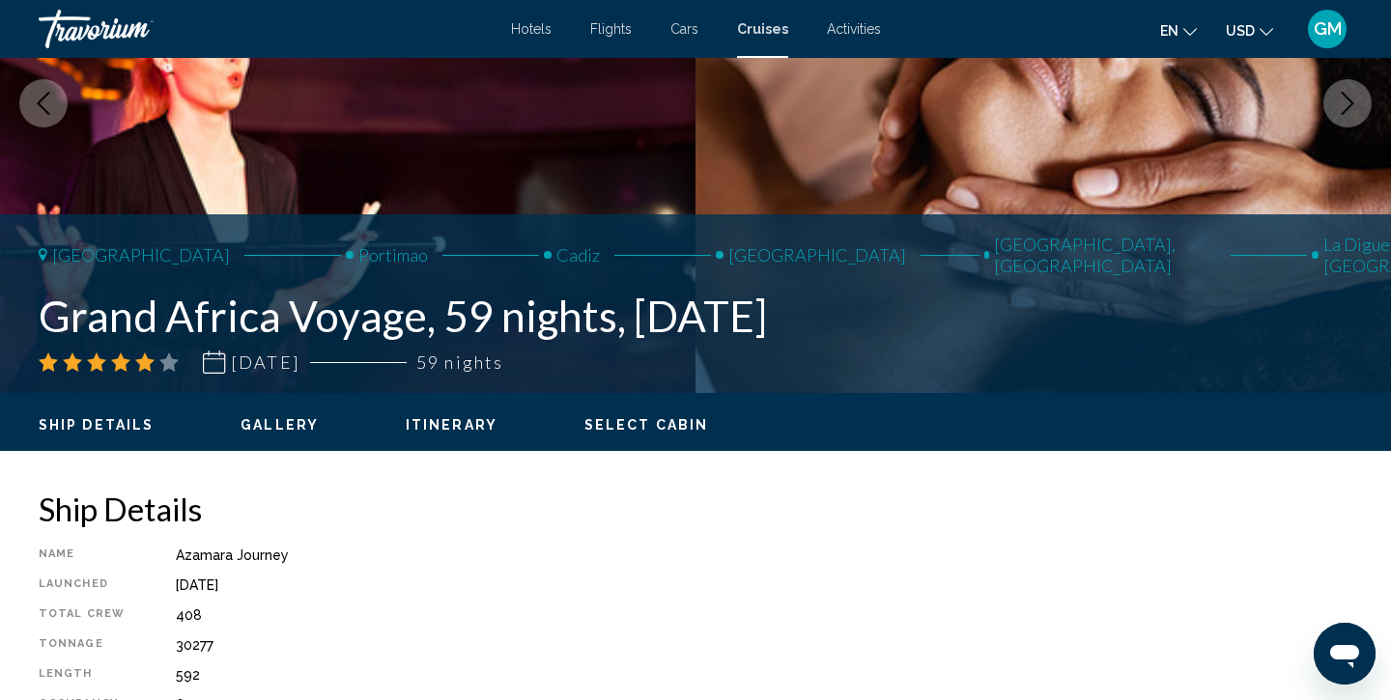
drag, startPoint x: 1343, startPoint y: 261, endPoint x: 1122, endPoint y: 312, distance: 226.1
click at [1125, 313] on div "[GEOGRAPHIC_DATA] Portimao [GEOGRAPHIC_DATA] [GEOGRAPHIC_DATA] [GEOGRAPHIC_DATA…" at bounding box center [695, 304] width 1391 height 140
click at [1012, 332] on h1 "Grand Africa Voyage, 59 nights, [DATE]" at bounding box center [541, 316] width 1005 height 50
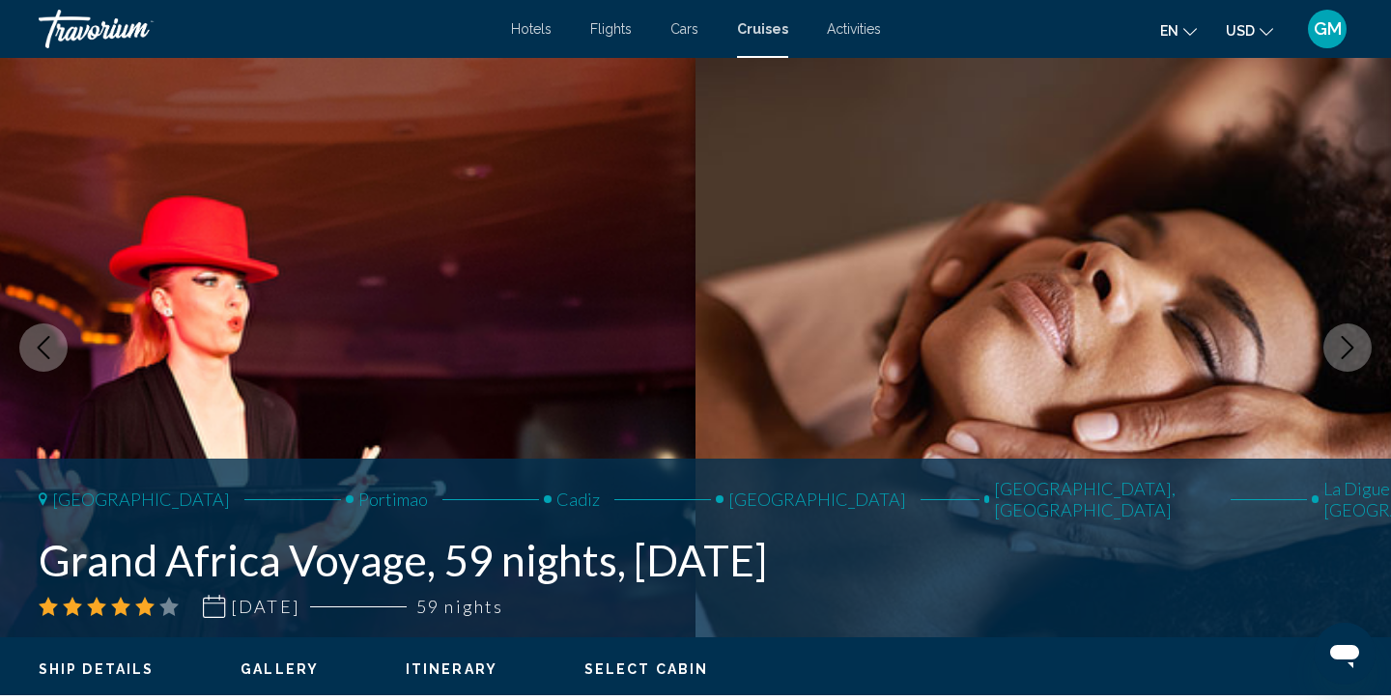
scroll to position [0, 0]
click at [133, 666] on span "Ship Details" at bounding box center [96, 669] width 115 height 15
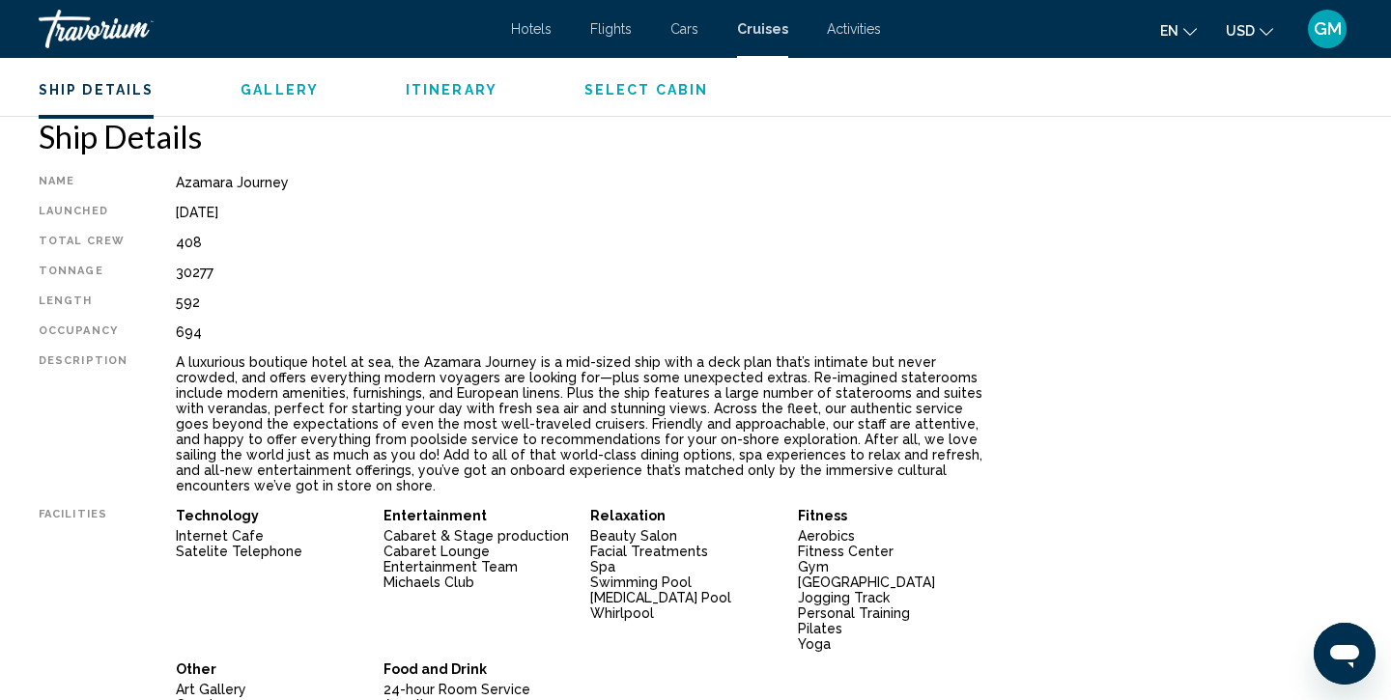
click at [642, 93] on span "Select Cabin" at bounding box center [646, 89] width 124 height 15
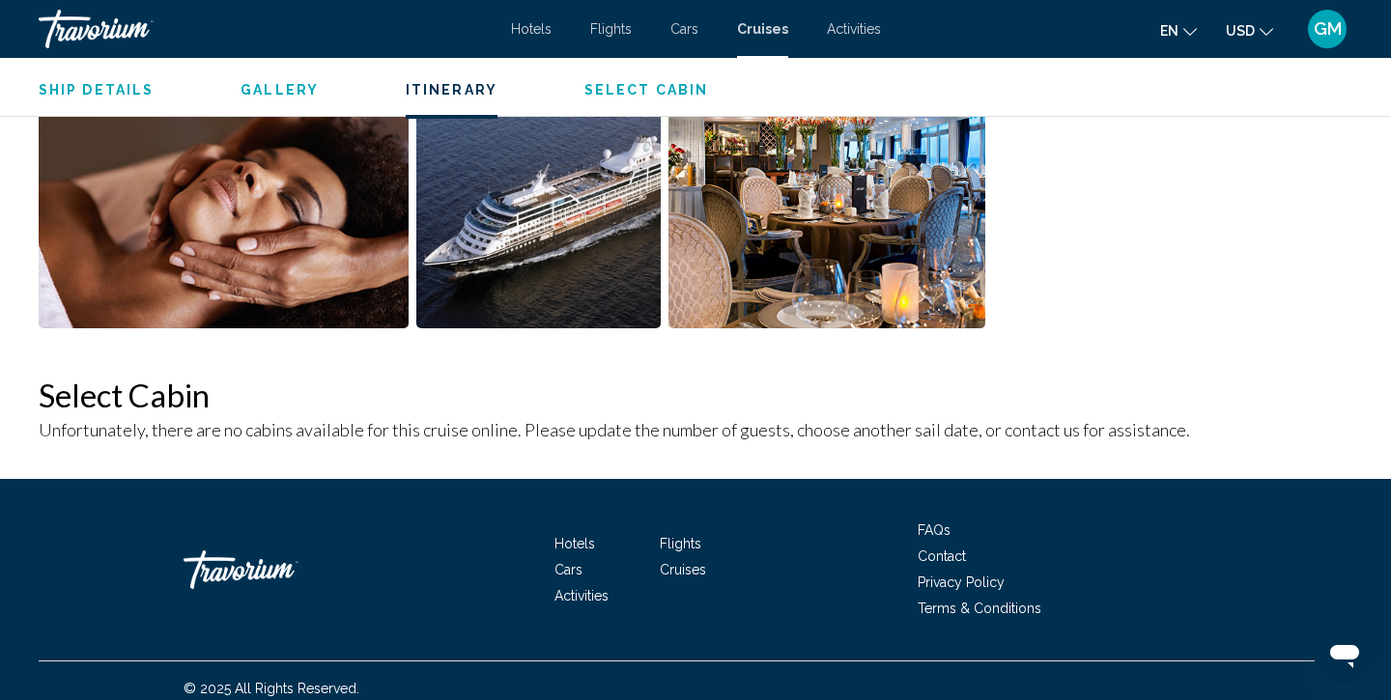
click at [492, 200] on img "Open full-screen image slider" at bounding box center [538, 209] width 244 height 240
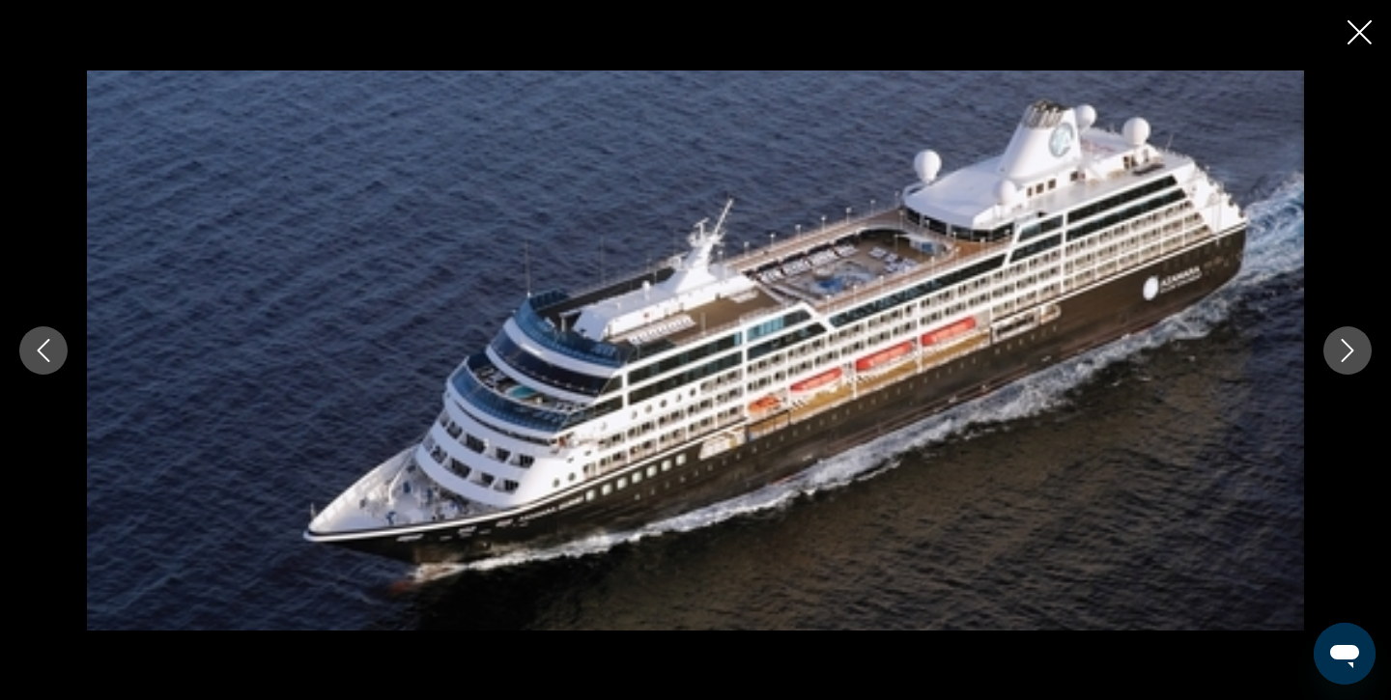
click at [48, 345] on icon "Previous image" at bounding box center [43, 350] width 23 height 23
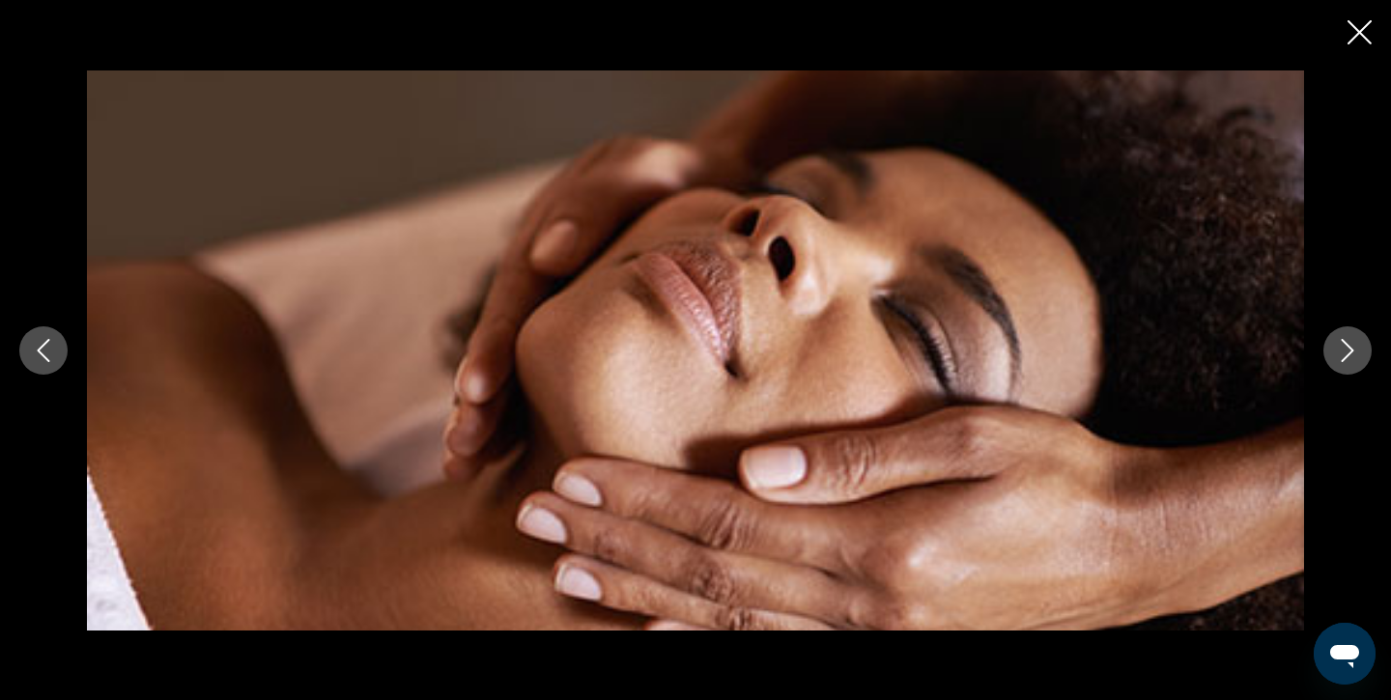
click at [1356, 35] on icon "Close slideshow" at bounding box center [1359, 32] width 24 height 24
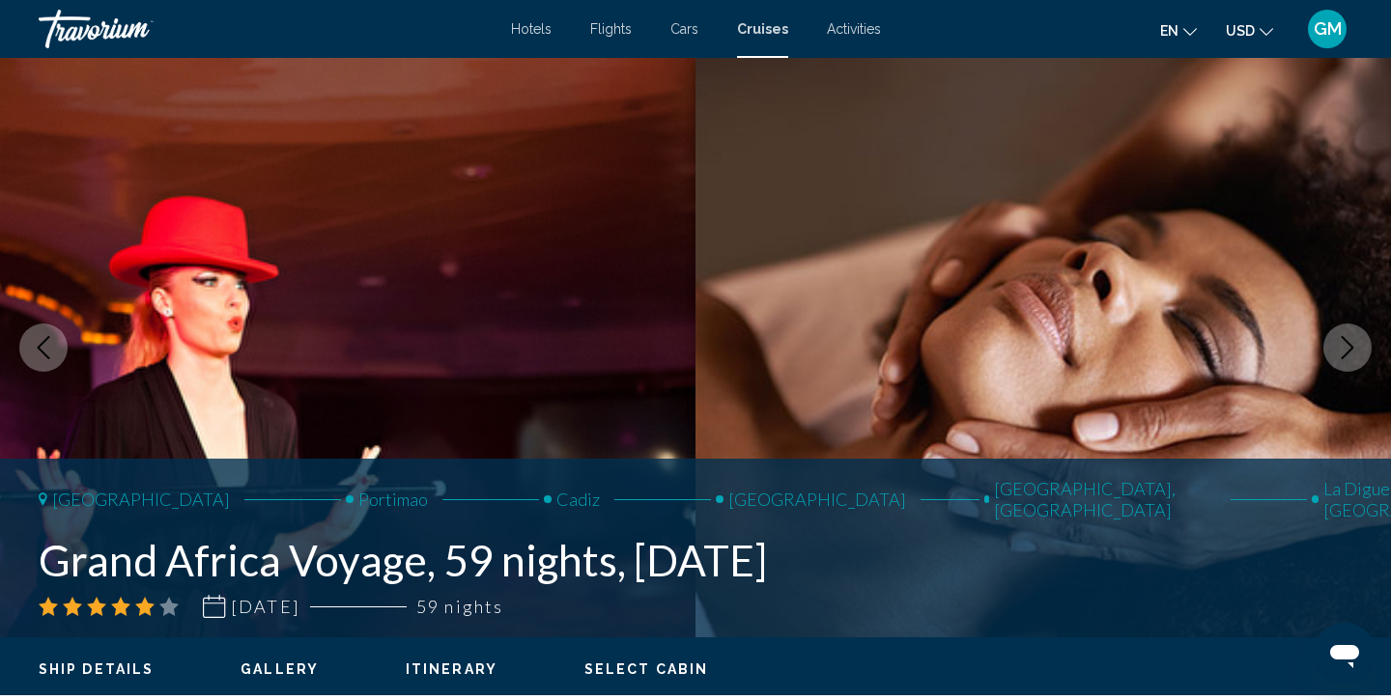
scroll to position [0, 0]
click at [45, 504] on icon "Main content" at bounding box center [43, 499] width 9 height 17
click at [107, 28] on div "Travorium" at bounding box center [135, 29] width 193 height 39
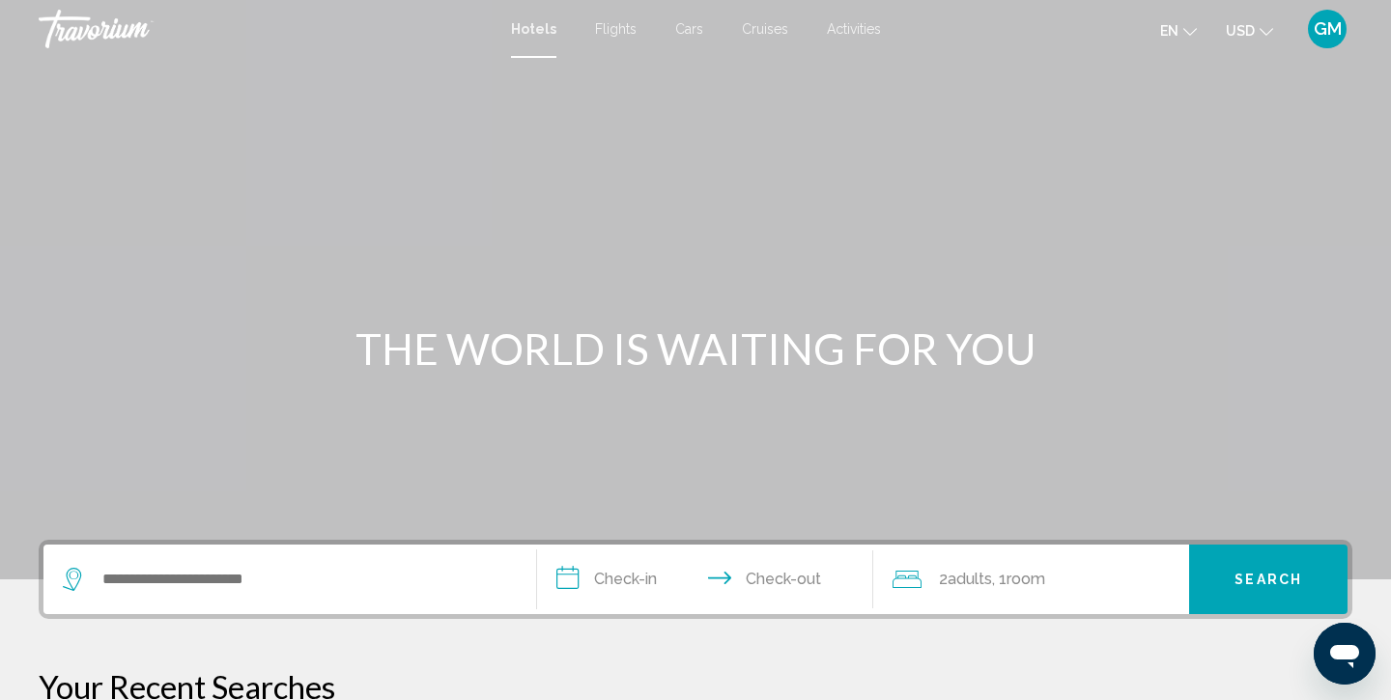
click at [541, 32] on span "Hotels" at bounding box center [533, 28] width 45 height 15
click at [616, 28] on span "Flights" at bounding box center [616, 28] width 42 height 15
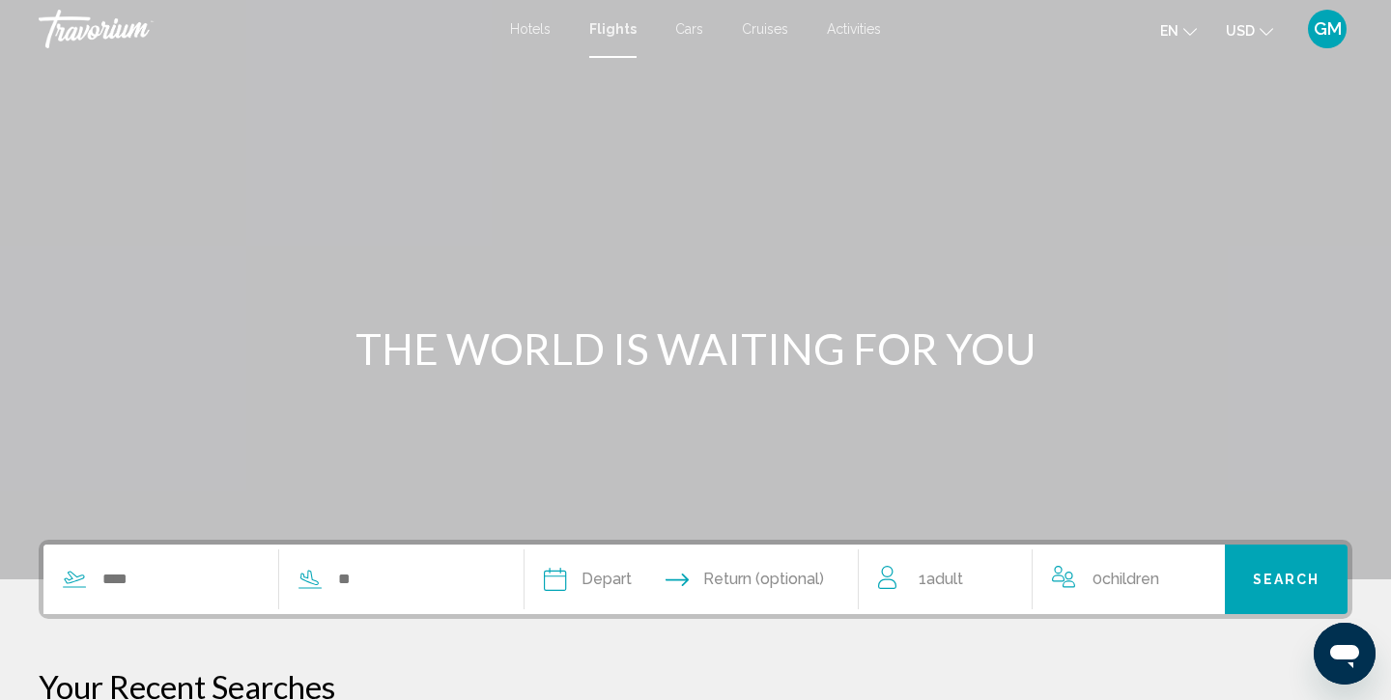
click at [686, 28] on span "Cars" at bounding box center [689, 28] width 28 height 15
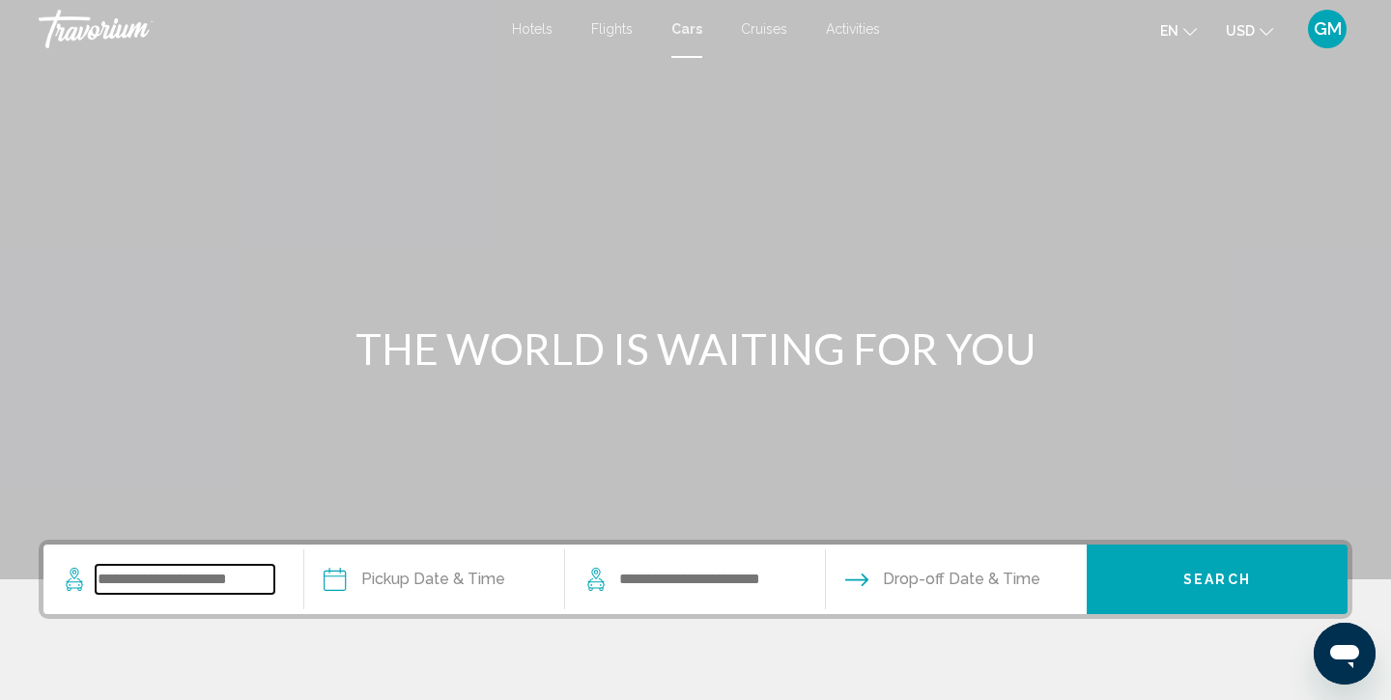
click at [258, 582] on input "Search widget" at bounding box center [185, 579] width 179 height 29
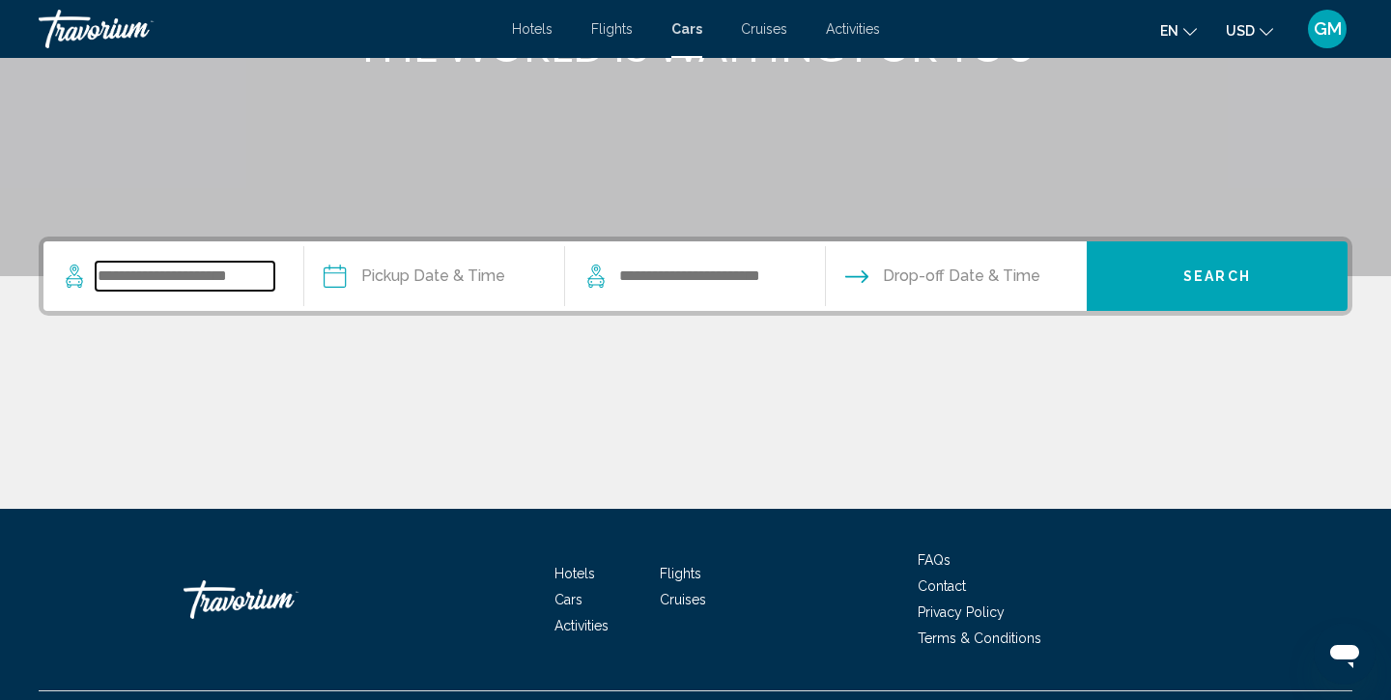
scroll to position [349, 0]
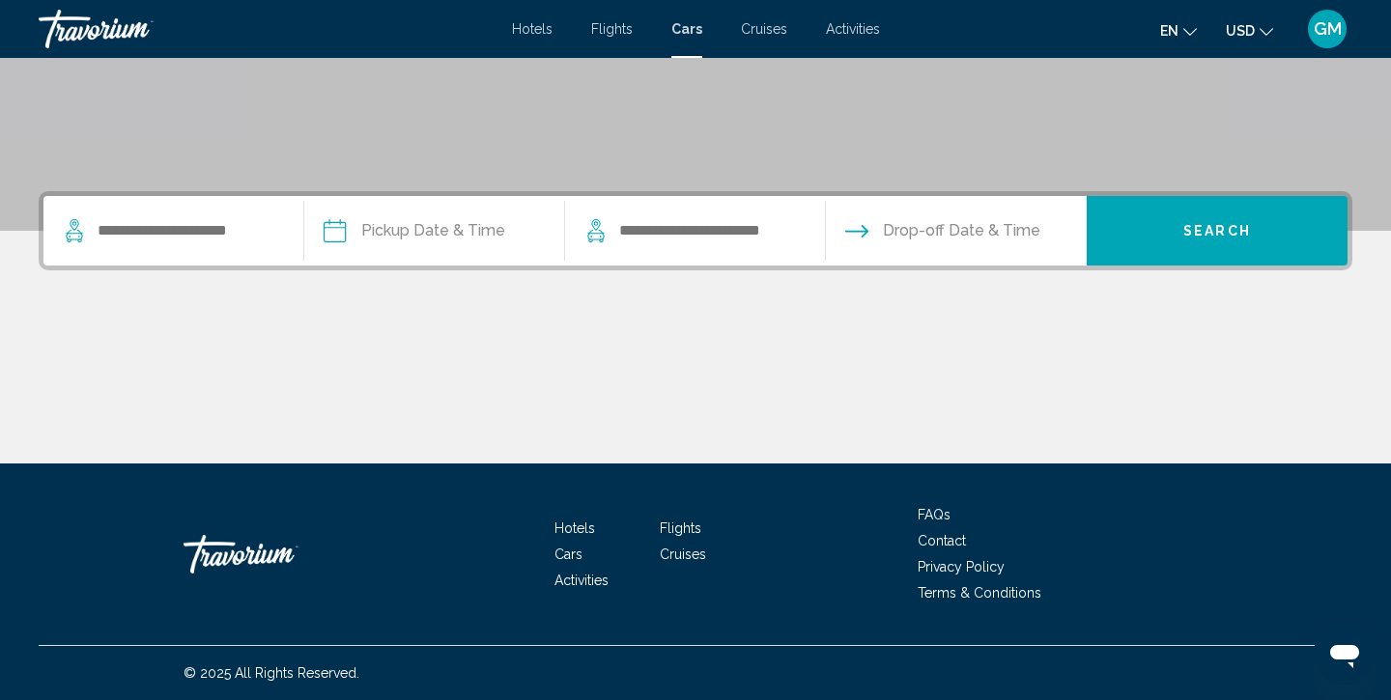
click at [317, 328] on div "Main content" at bounding box center [696, 391] width 1314 height 145
drag, startPoint x: 317, startPoint y: 328, endPoint x: 602, endPoint y: 342, distance: 285.3
click at [602, 342] on div "Main content" at bounding box center [696, 391] width 1314 height 145
